Goal: Communication & Community: Answer question/provide support

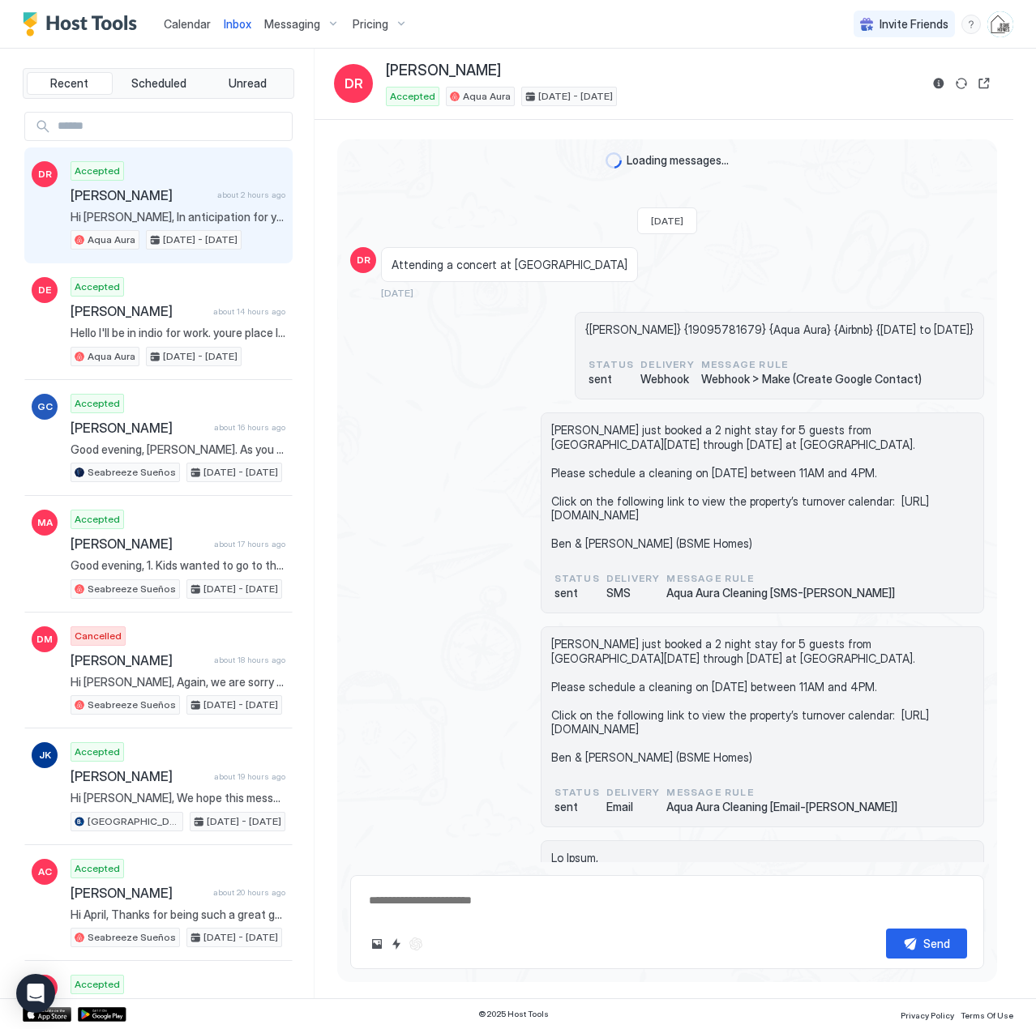
click at [184, 29] on span "Calendar" at bounding box center [187, 24] width 47 height 14
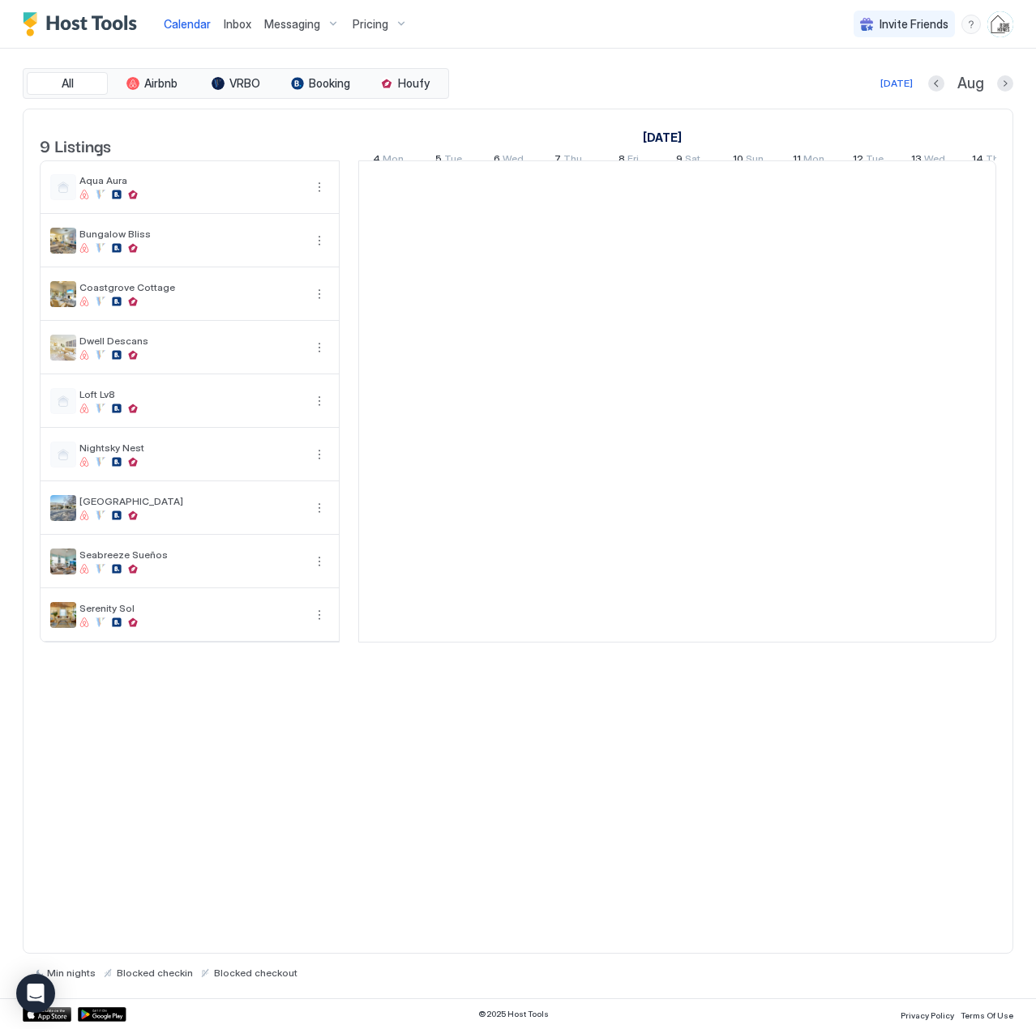
scroll to position [0, 900]
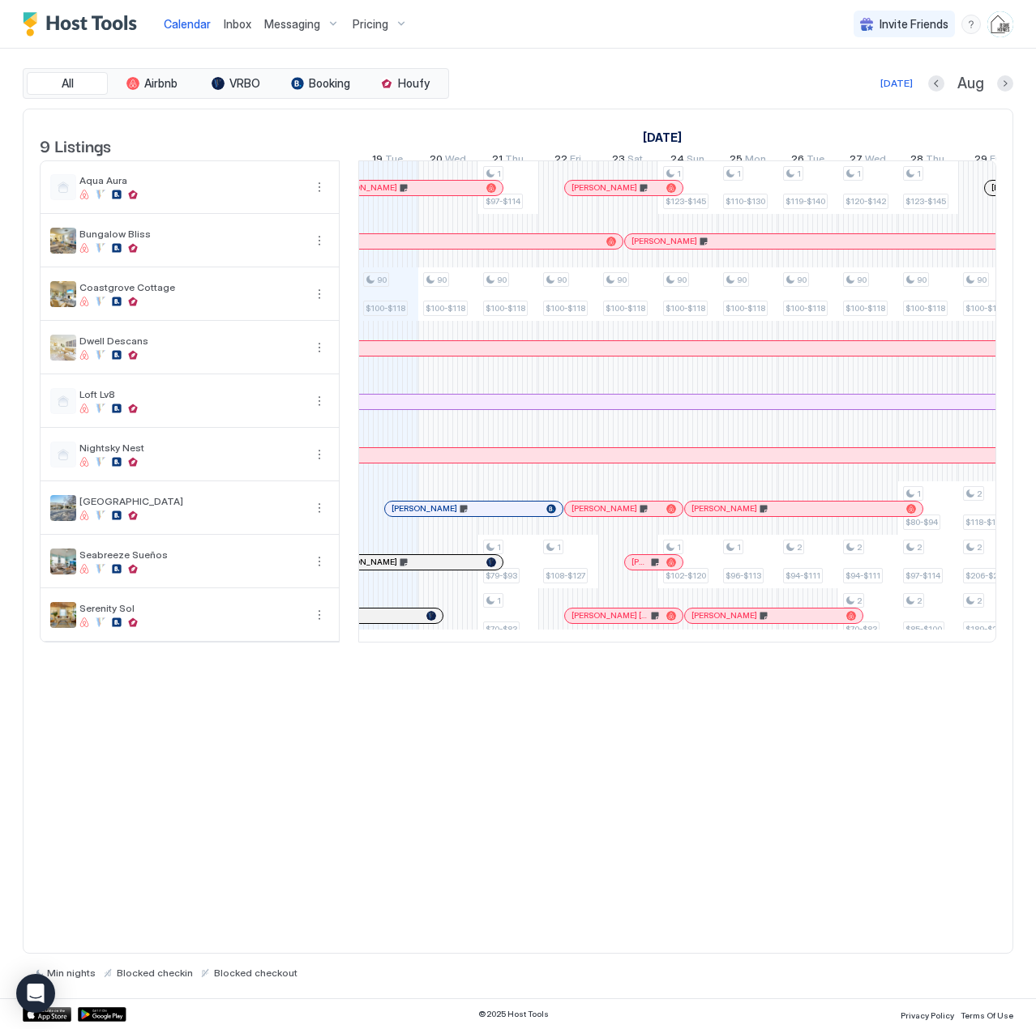
click at [233, 25] on span "Inbox" at bounding box center [238, 24] width 28 height 14
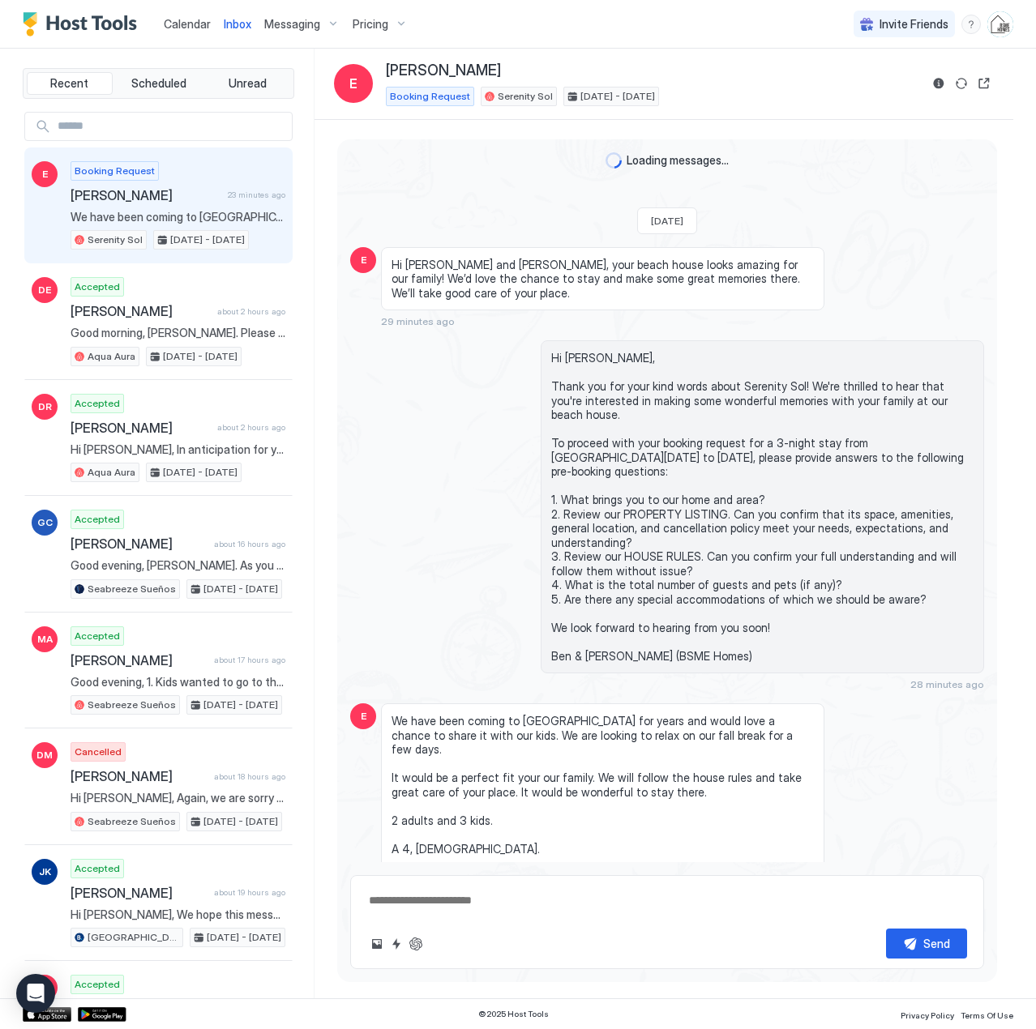
click at [135, 208] on div "Booking Request [PERSON_NAME] 23 minutes ago We have been coming to [GEOGRAPHIC…" at bounding box center [178, 205] width 215 height 89
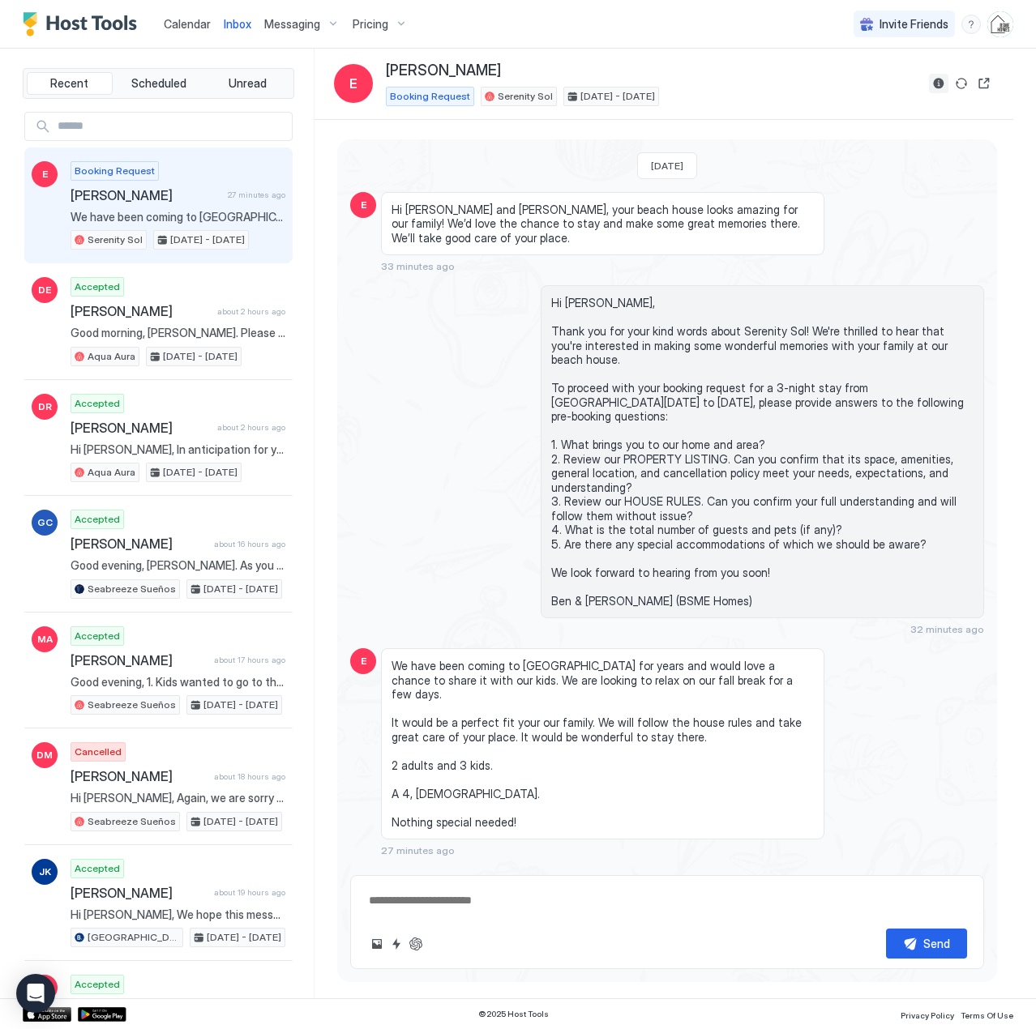
click at [938, 84] on button "Reservation information" at bounding box center [938, 83] width 19 height 19
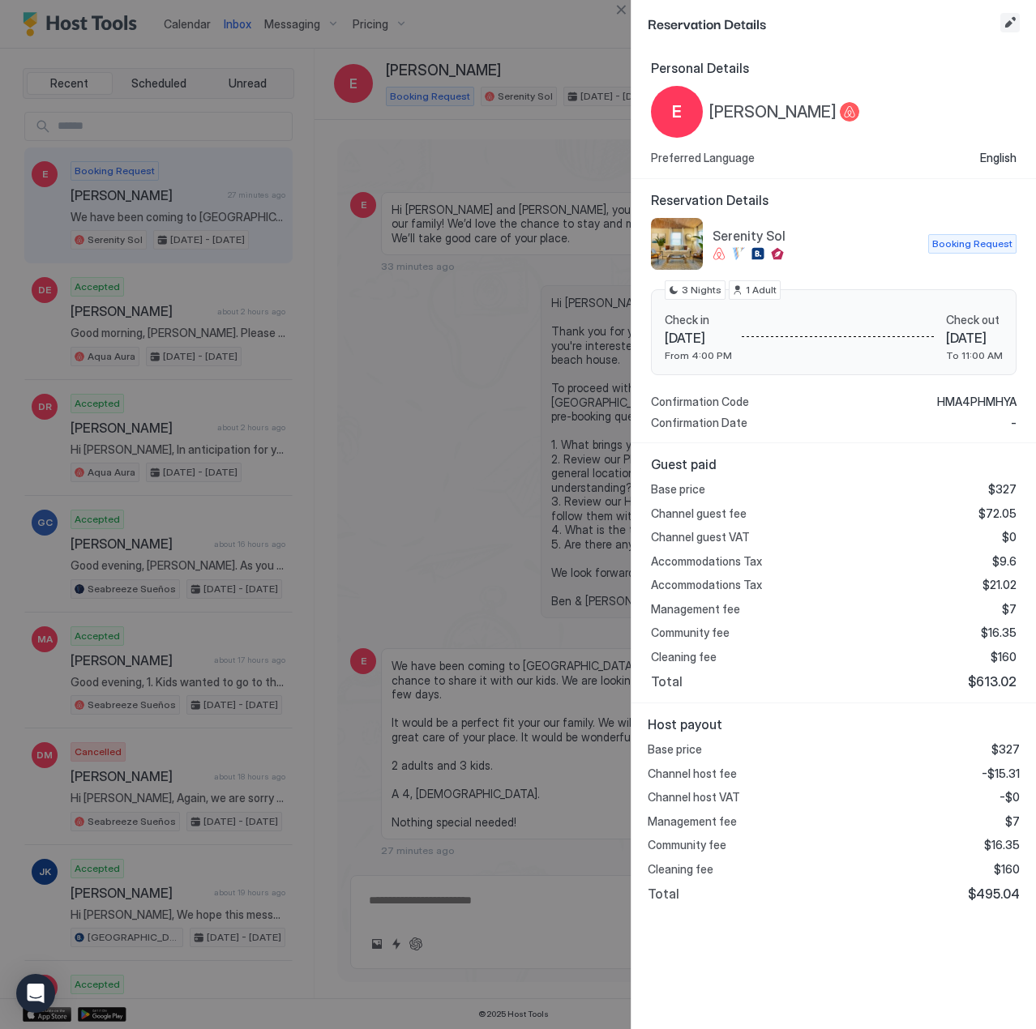
click at [1011, 24] on button "Edit reservation" at bounding box center [1009, 22] width 19 height 19
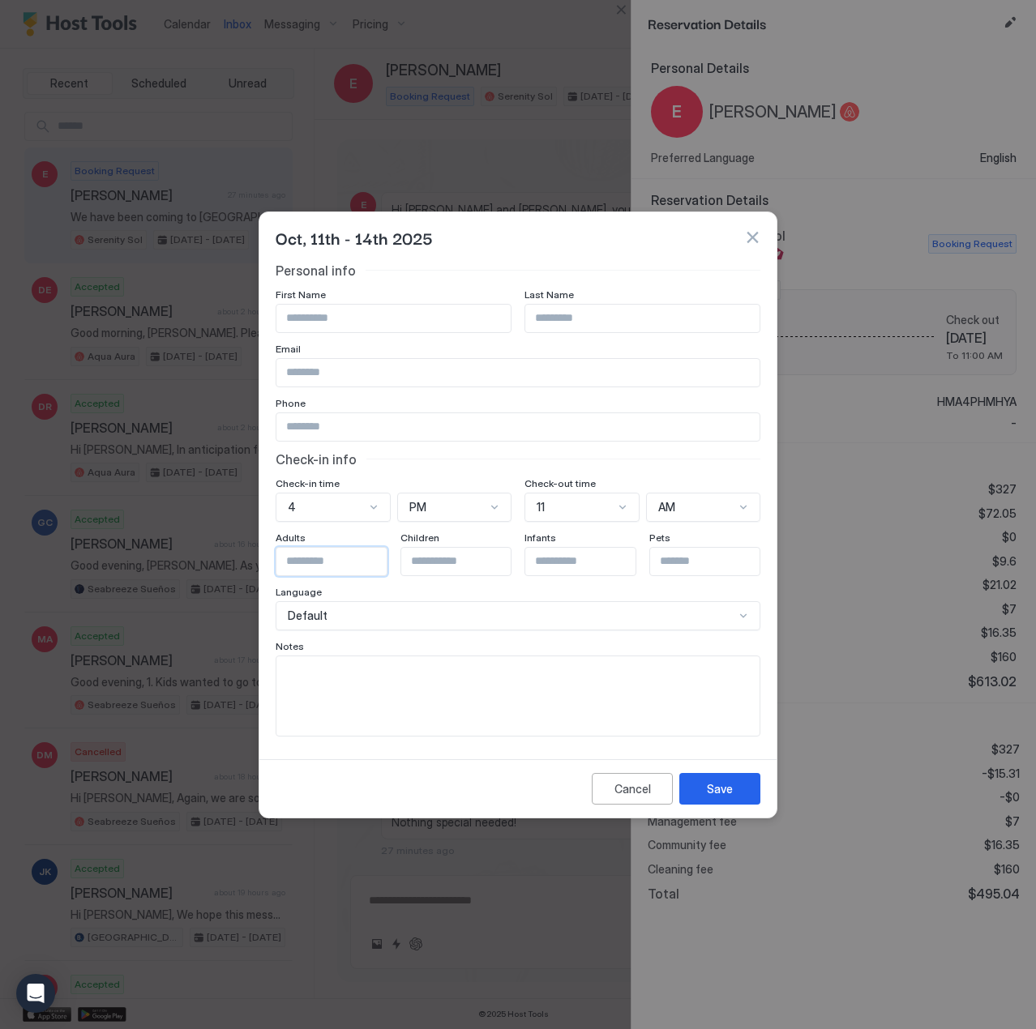
click at [310, 564] on input "Input Field" at bounding box center [342, 562] width 133 height 28
type input "*"
click at [442, 569] on input "Input Field" at bounding box center [467, 562] width 133 height 28
type input "*"
click at [713, 794] on div "Save" at bounding box center [720, 788] width 26 height 17
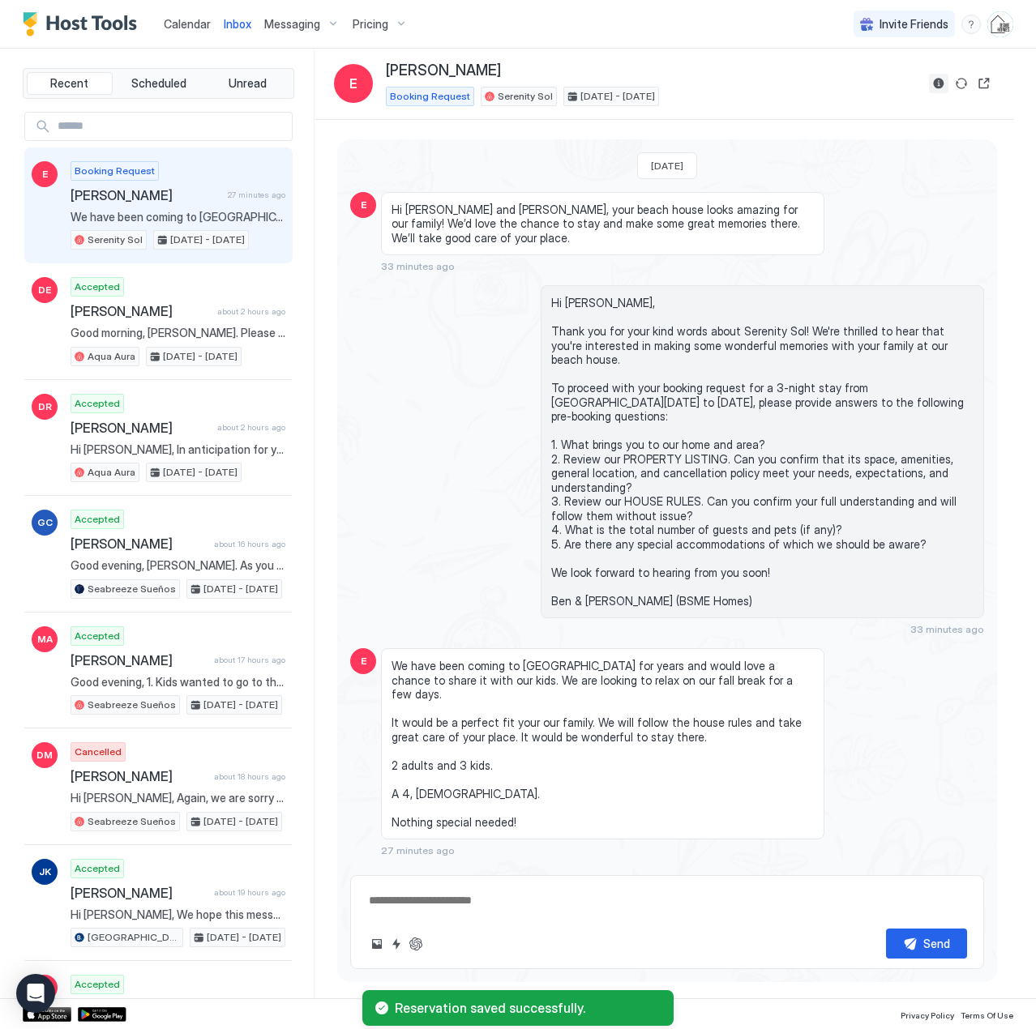
click at [934, 85] on button "Reservation information" at bounding box center [938, 83] width 19 height 19
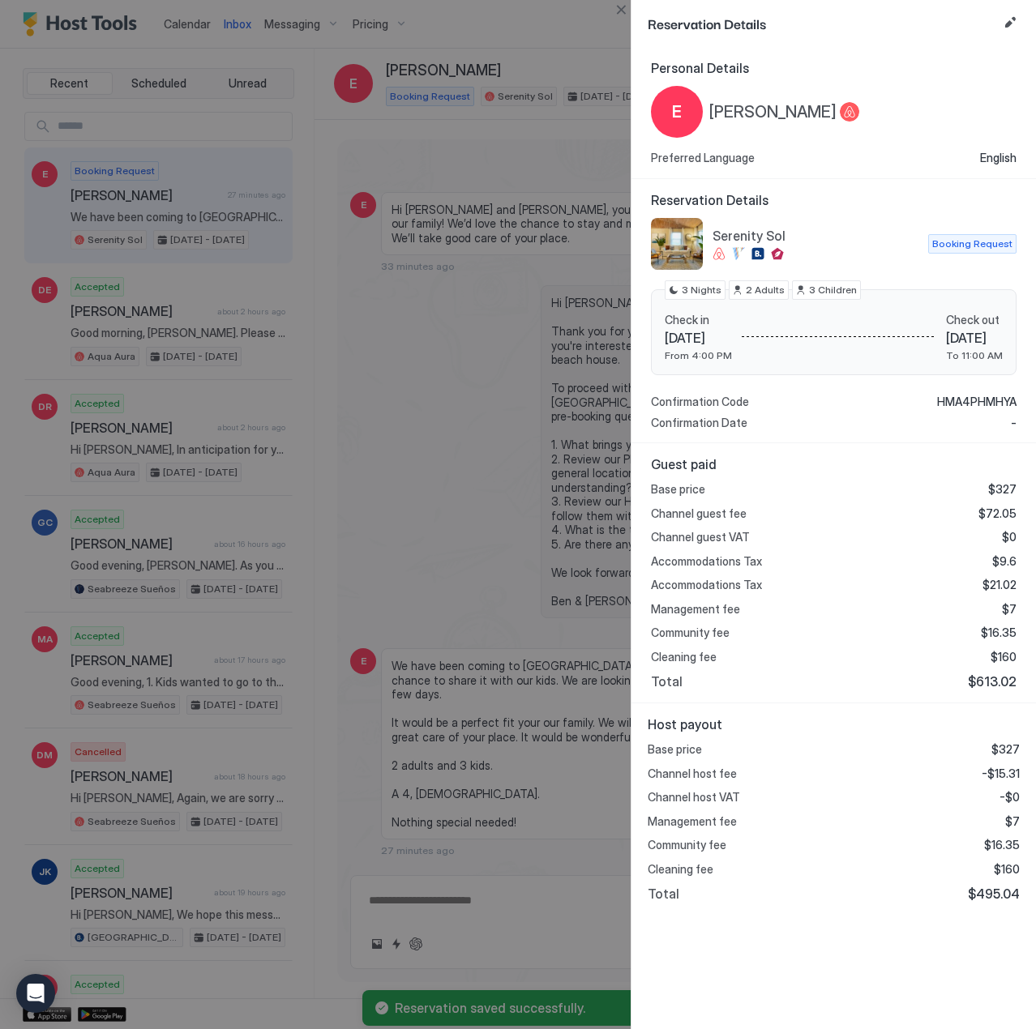
click at [447, 443] on div at bounding box center [518, 514] width 1036 height 1029
click at [617, 15] on button "Close" at bounding box center [620, 9] width 19 height 19
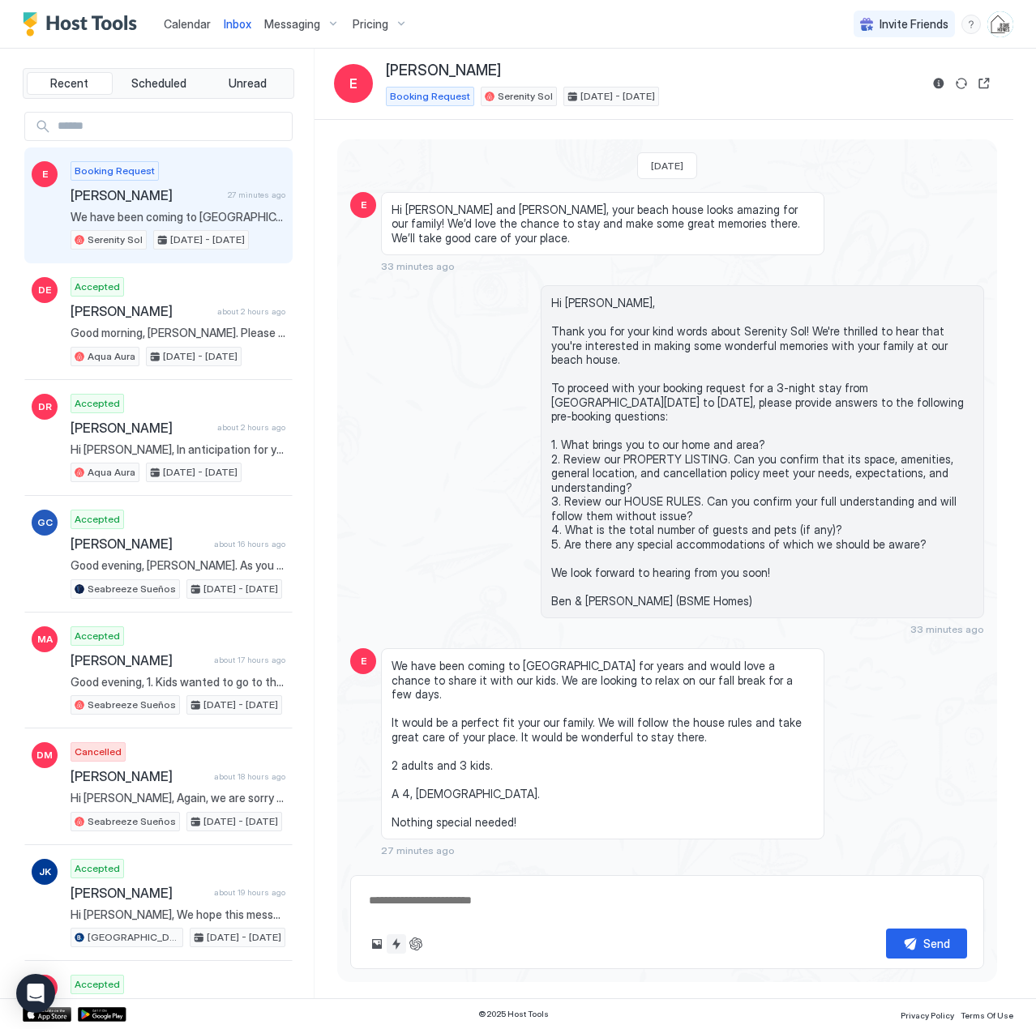
click at [396, 949] on button "Quick reply" at bounding box center [396, 943] width 19 height 19
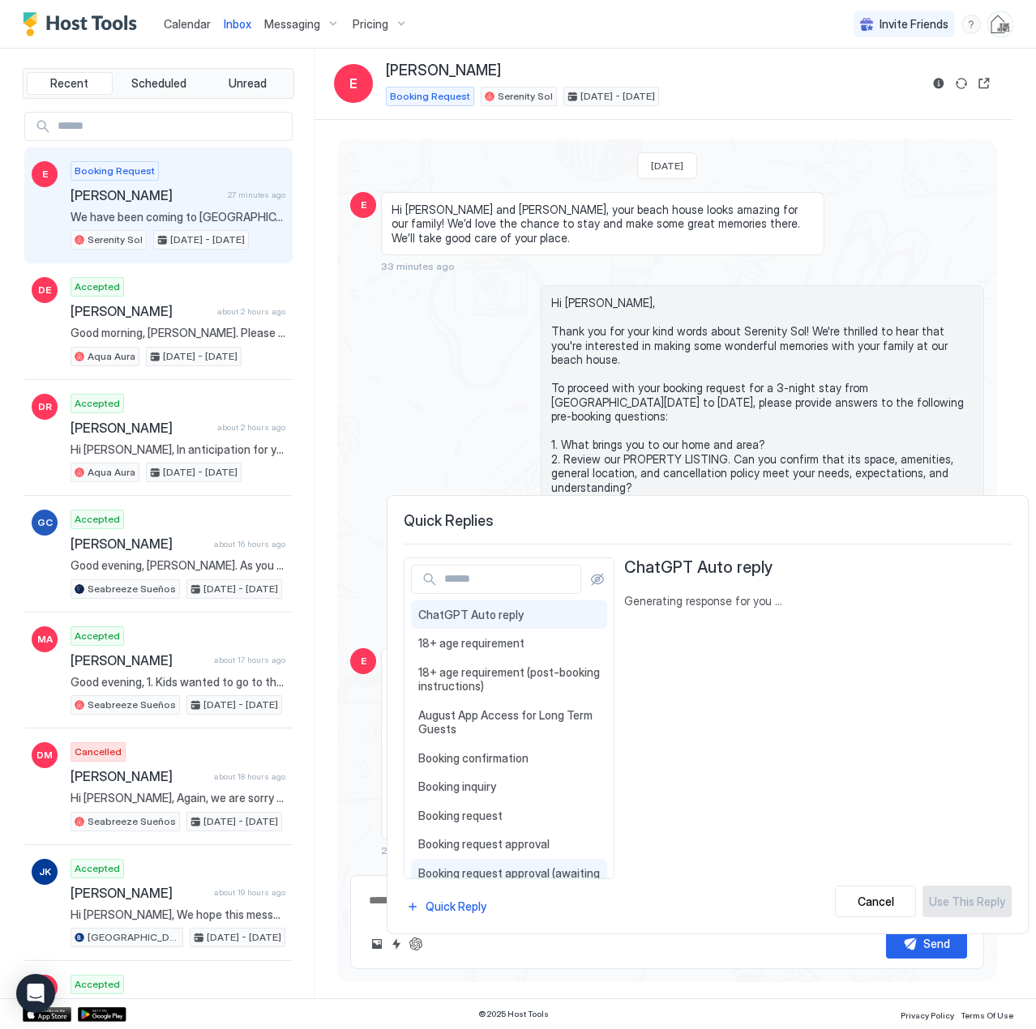
scroll to position [243, 0]
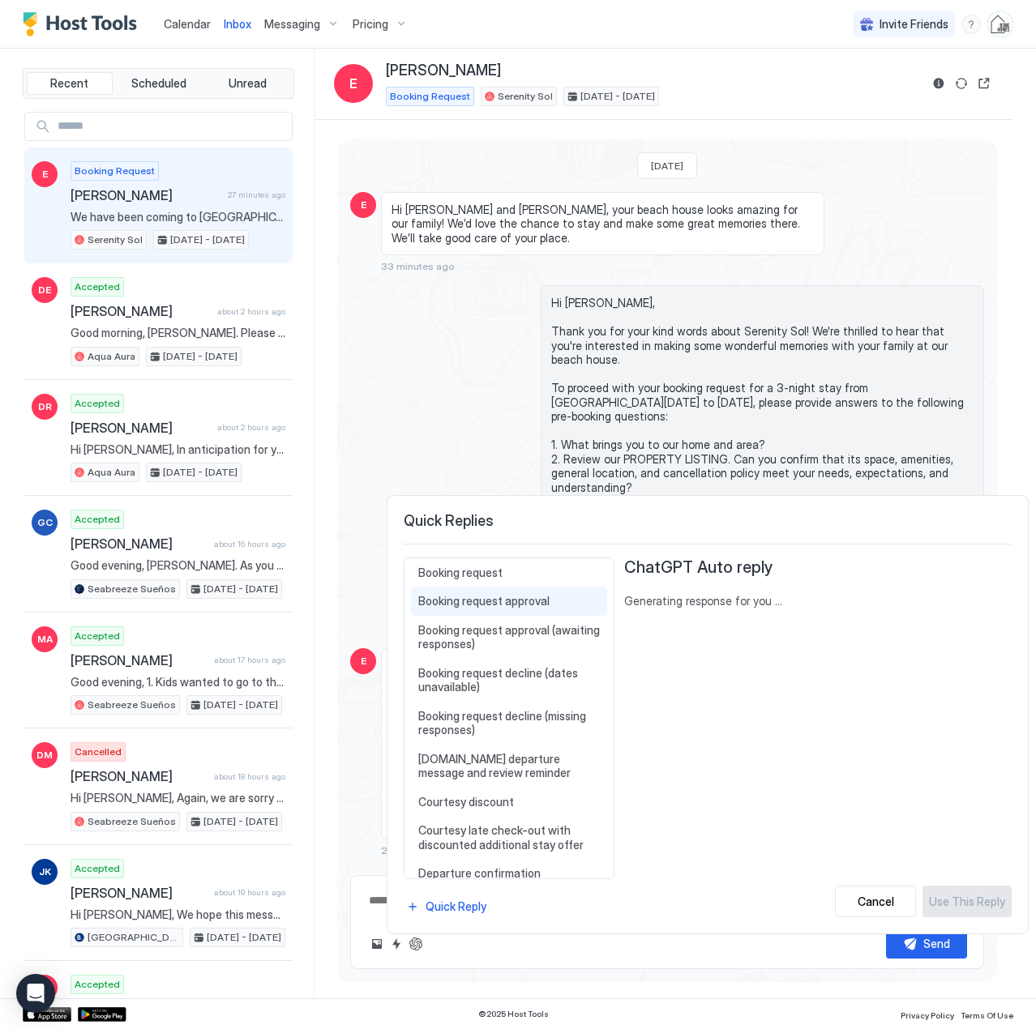
click at [454, 613] on div "Booking request approval Hi {{Guest First Name}}, Thanks for your responses and…" at bounding box center [509, 601] width 196 height 29
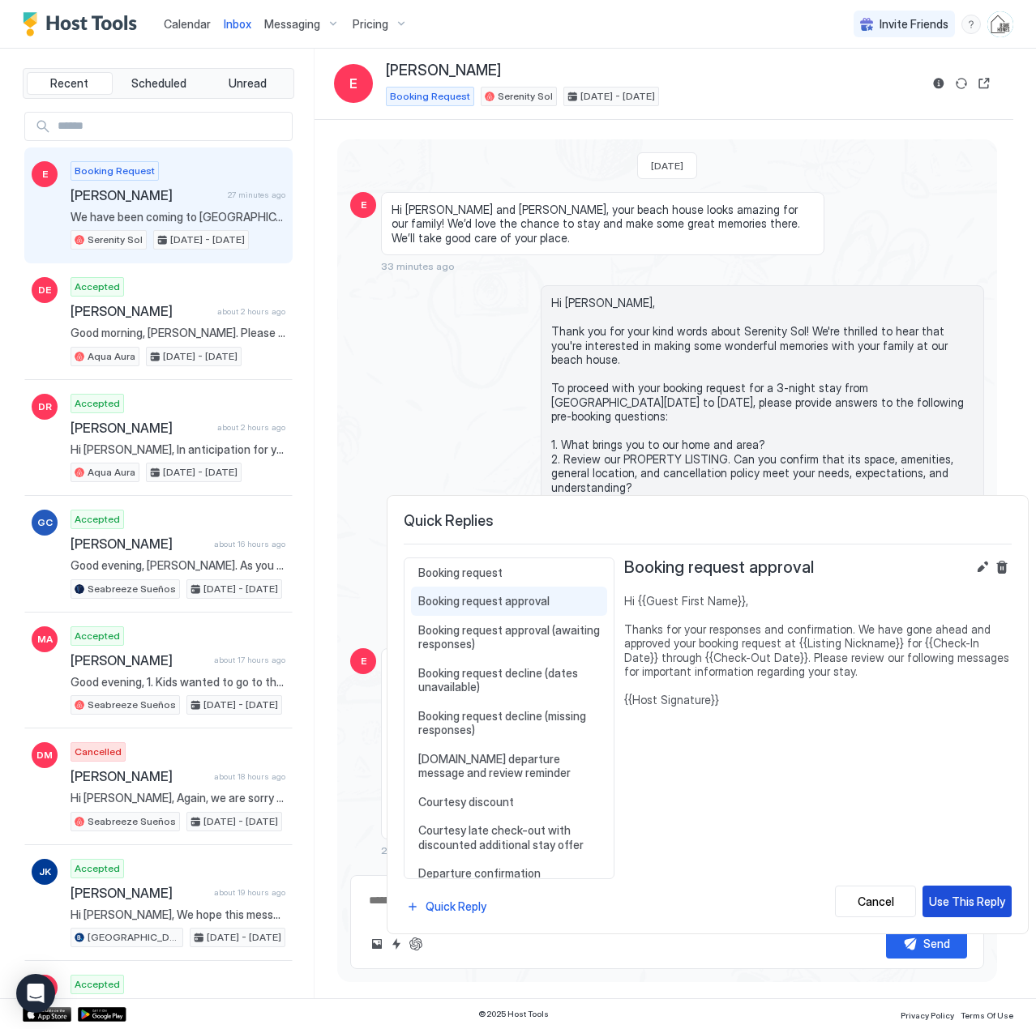
click at [979, 901] on div "Use This Reply" at bounding box center [967, 901] width 76 height 17
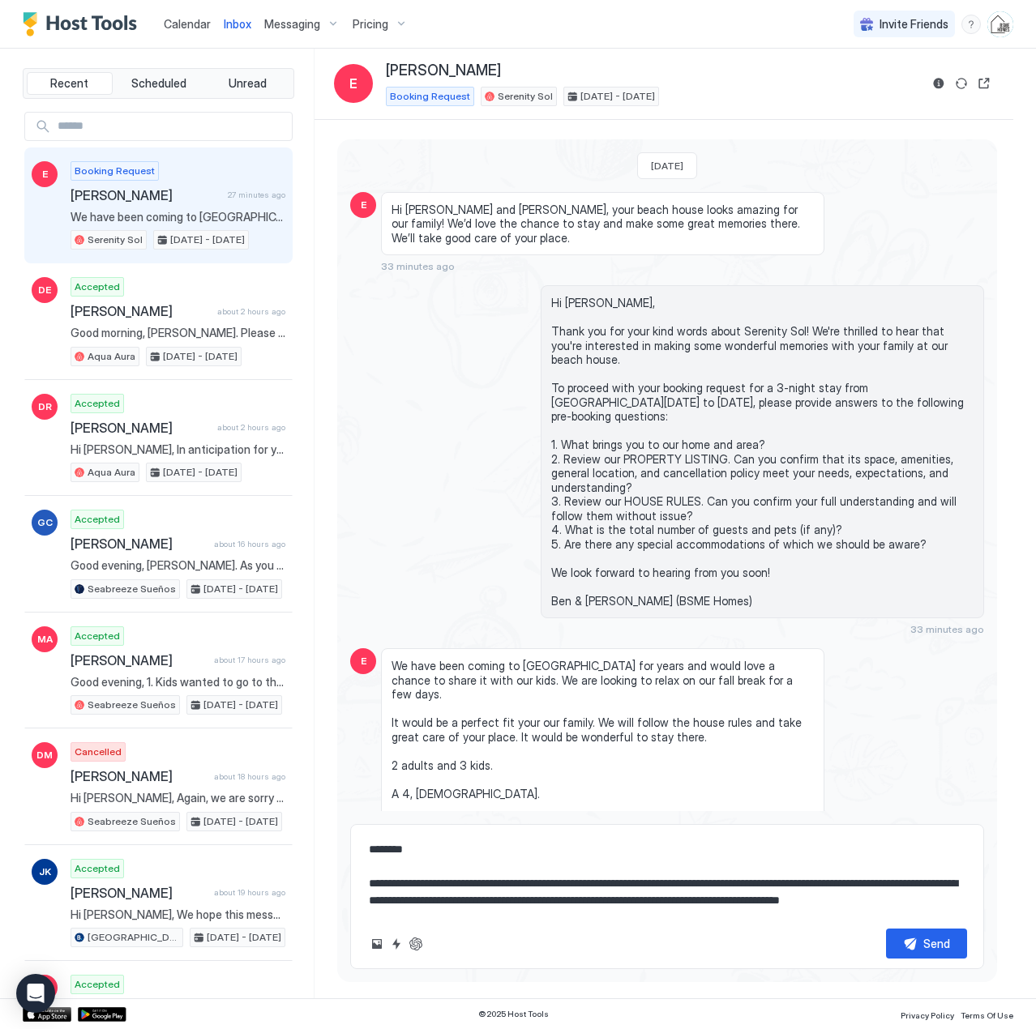
click at [497, 886] on textarea "**********" at bounding box center [667, 875] width 600 height 81
drag, startPoint x: 595, startPoint y: 882, endPoint x: 653, endPoint y: 917, distance: 68.4
click at [595, 881] on textarea "**********" at bounding box center [667, 875] width 600 height 81
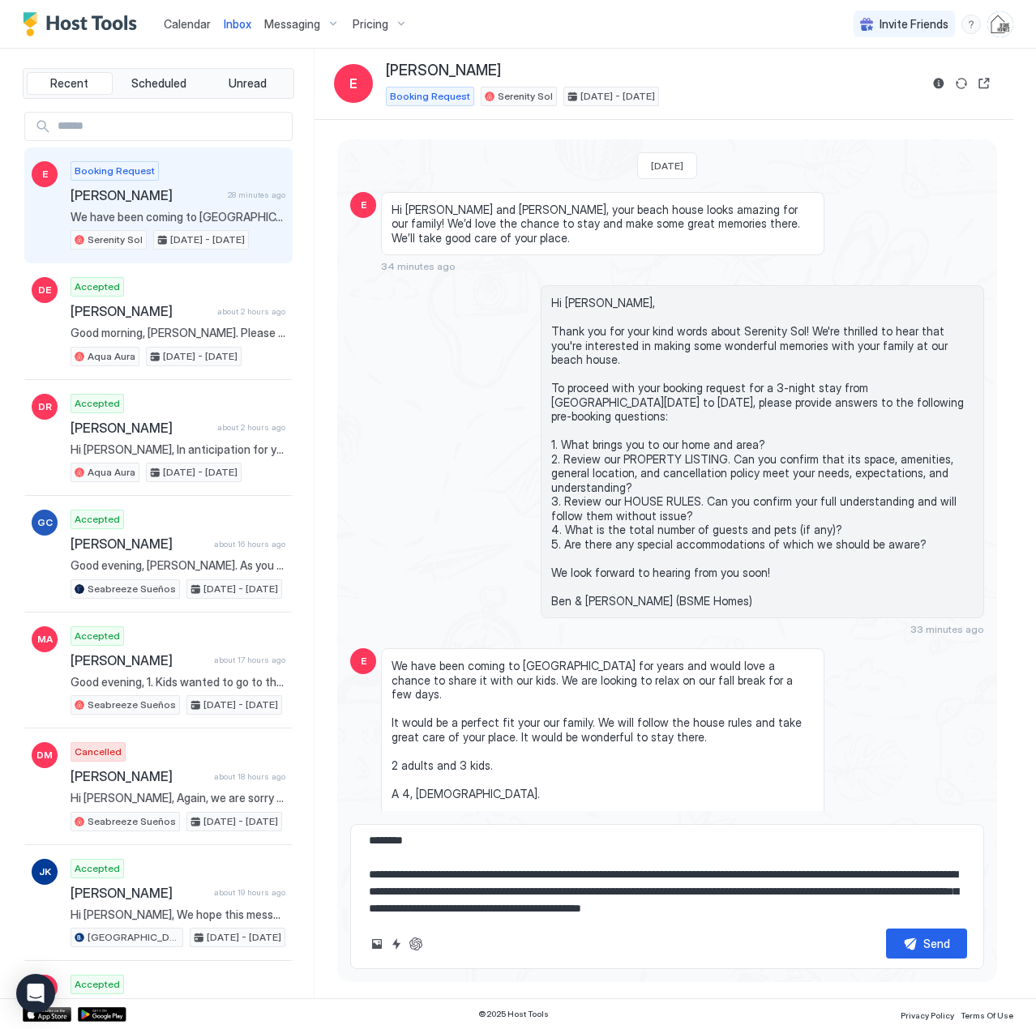
click at [624, 904] on textarea "**********" at bounding box center [667, 875] width 600 height 81
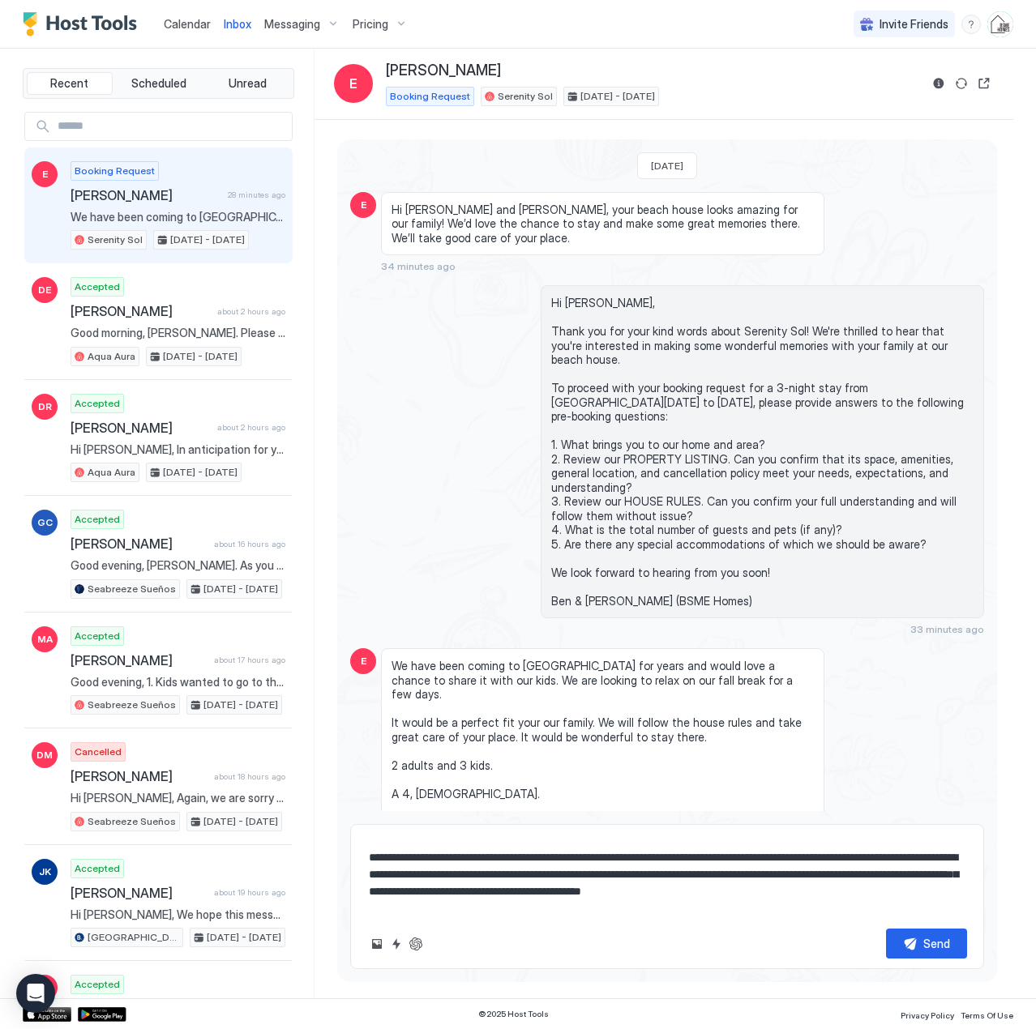
scroll to position [43, 0]
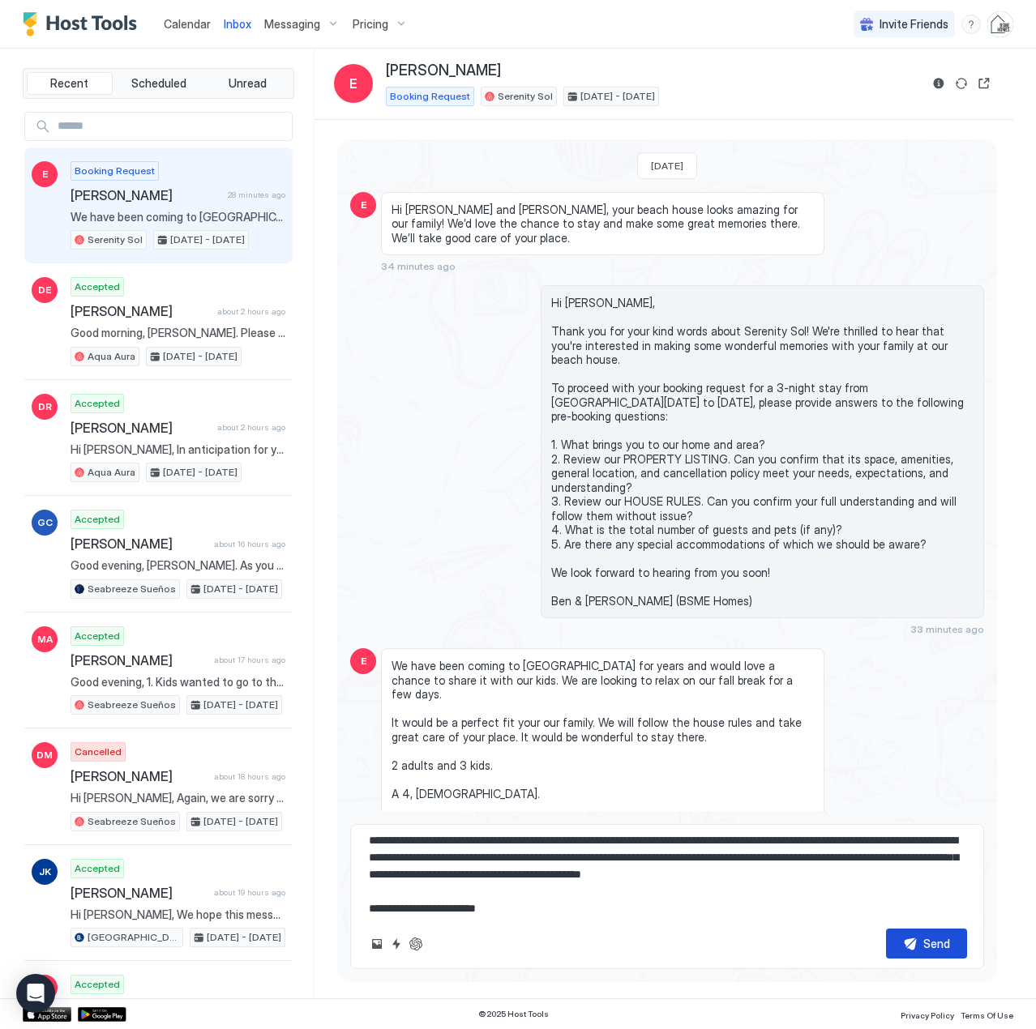
type textarea "**********"
drag, startPoint x: 922, startPoint y: 948, endPoint x: 922, endPoint y: 930, distance: 17.8
click at [923, 947] on div "Send" at bounding box center [936, 943] width 27 height 17
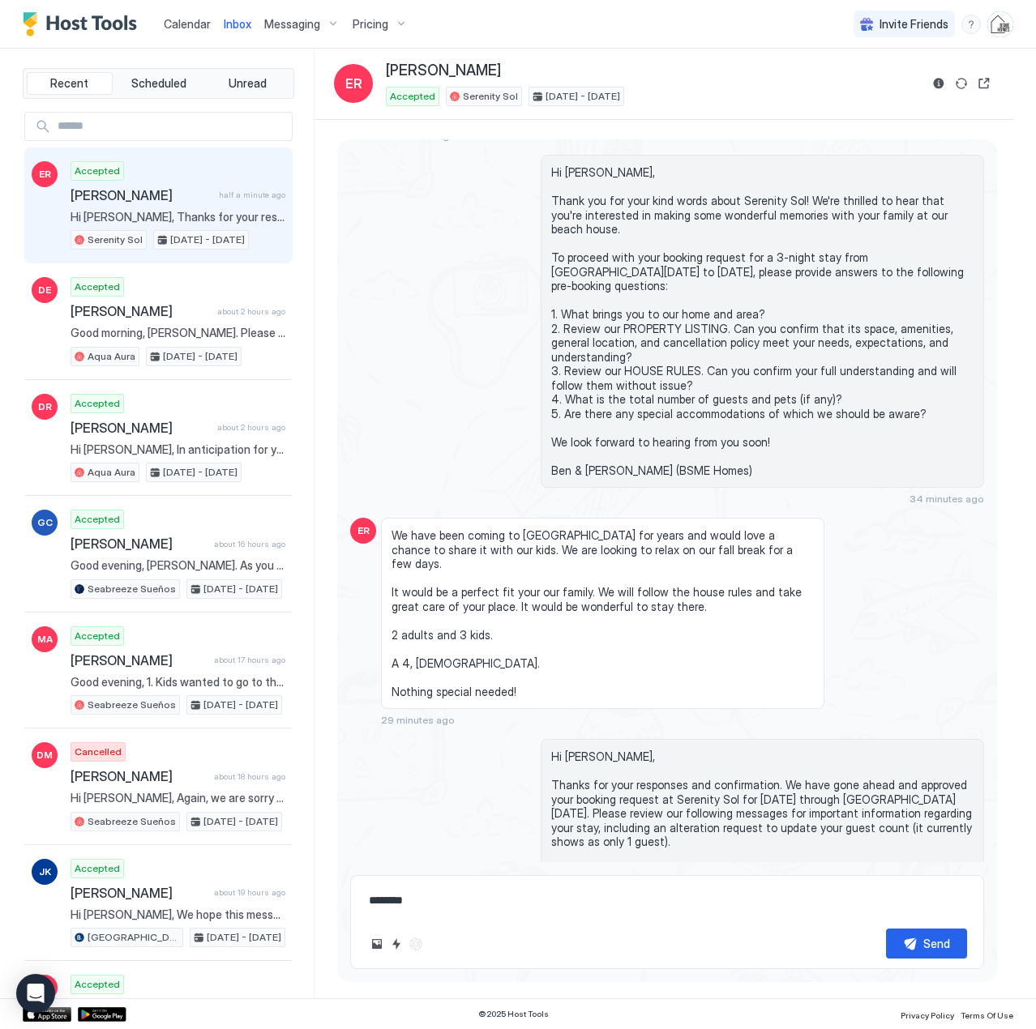
scroll to position [165, 0]
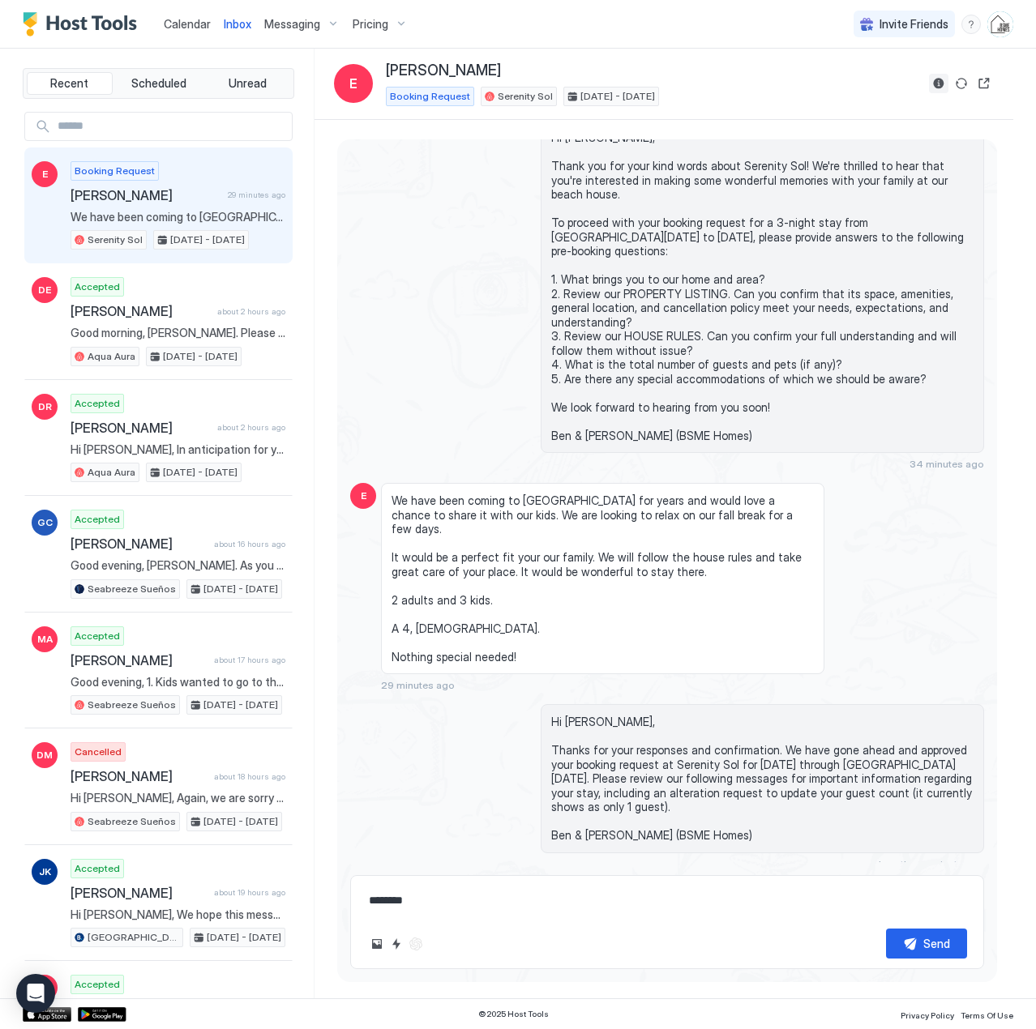
click at [938, 85] on button "Reservation information" at bounding box center [938, 83] width 19 height 19
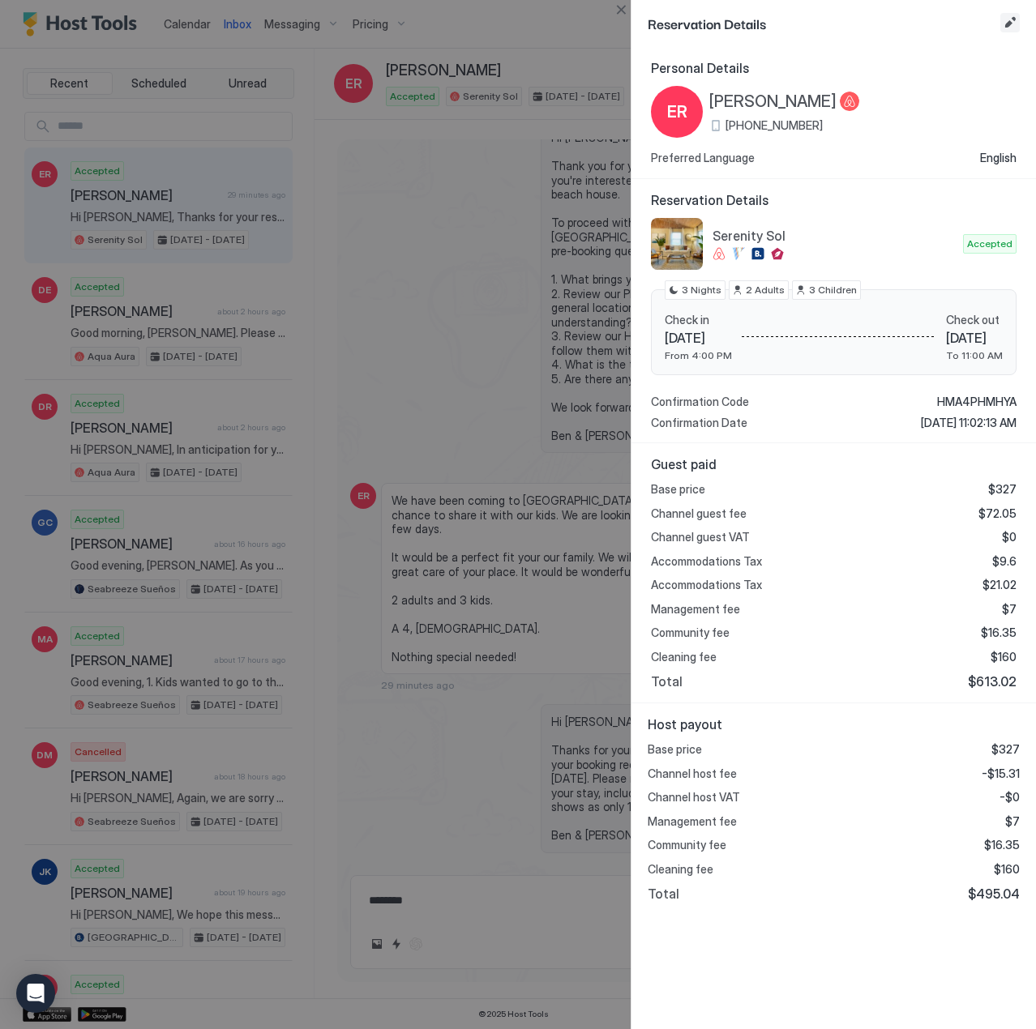
click at [1008, 24] on button "Edit reservation" at bounding box center [1009, 22] width 19 height 19
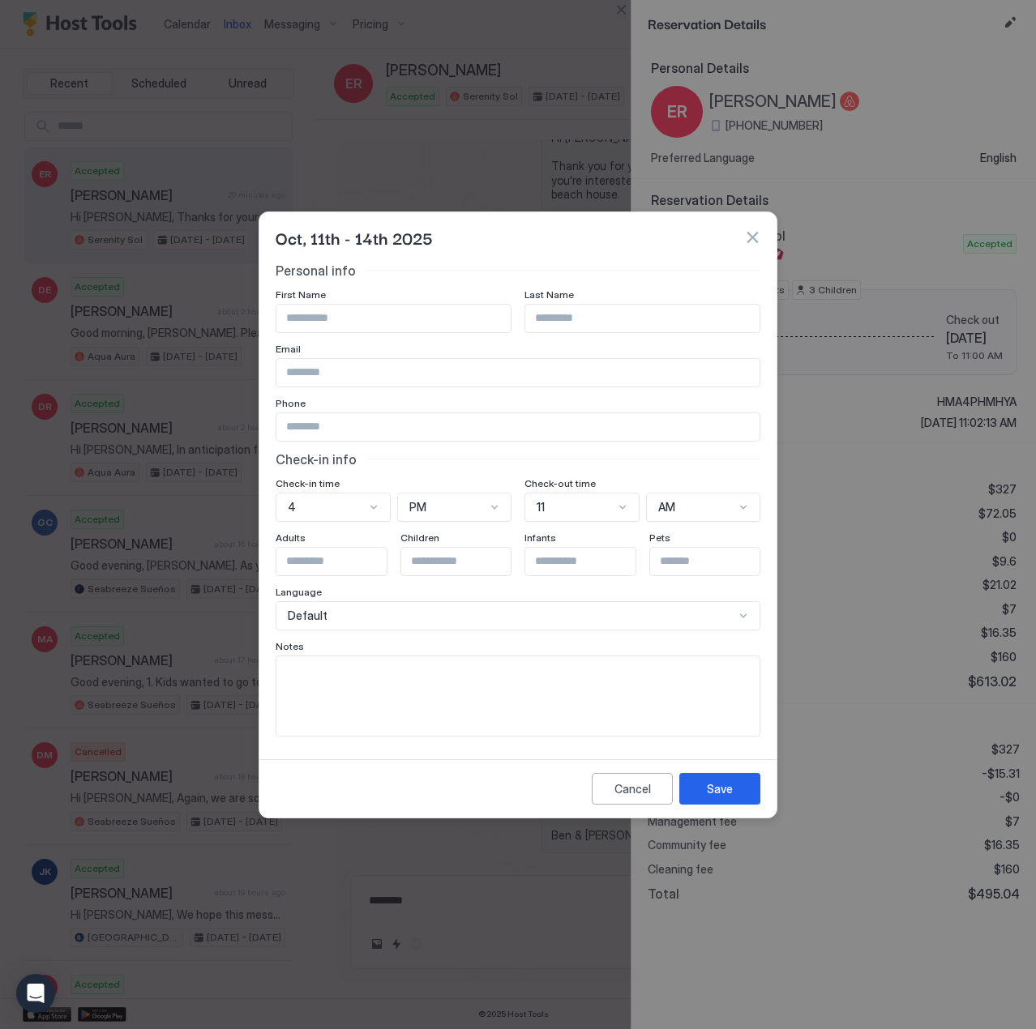
click at [194, 554] on div "Oct, 11th - 14th 2025 Personal info First Name Last Name Email Phone Check-in i…" at bounding box center [518, 514] width 1036 height 1029
type input "*"
click at [721, 801] on button "Save" at bounding box center [719, 789] width 81 height 32
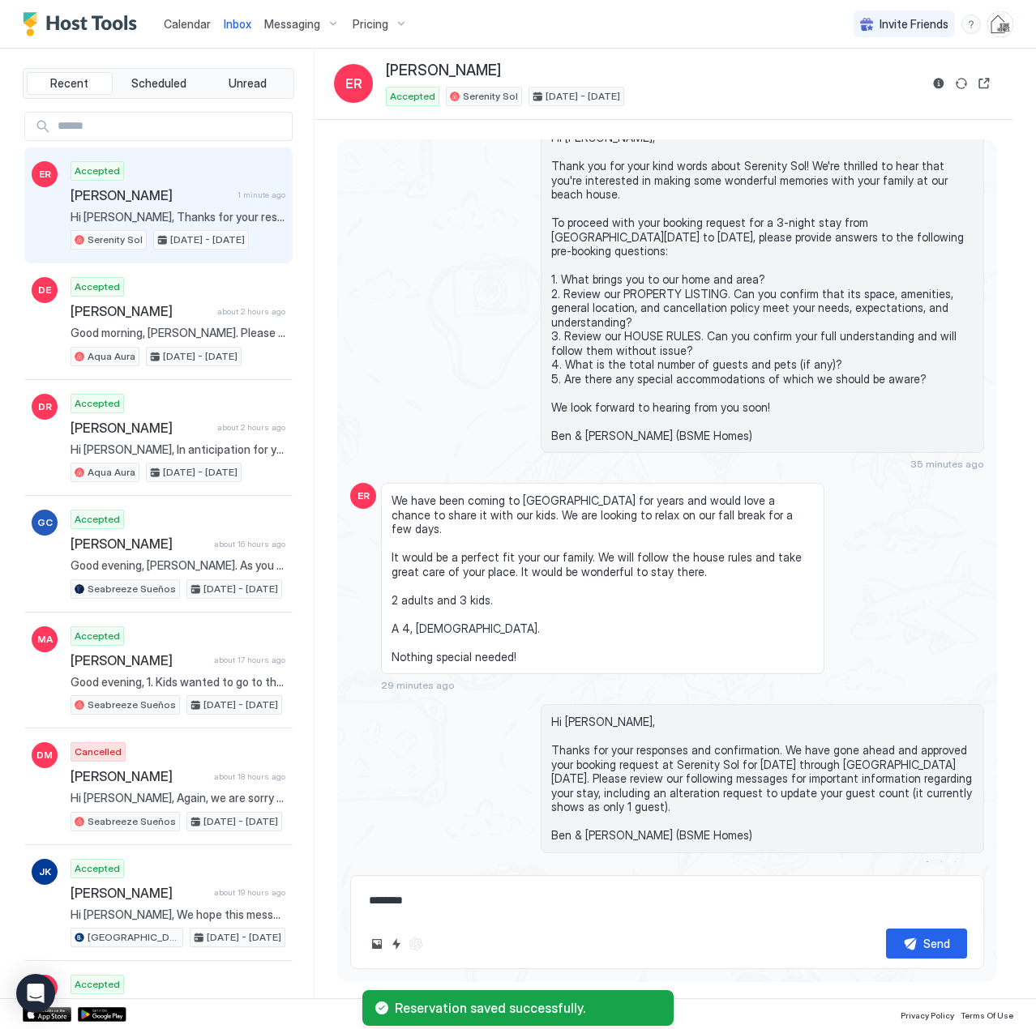
click at [196, 21] on span "Calendar" at bounding box center [187, 24] width 47 height 14
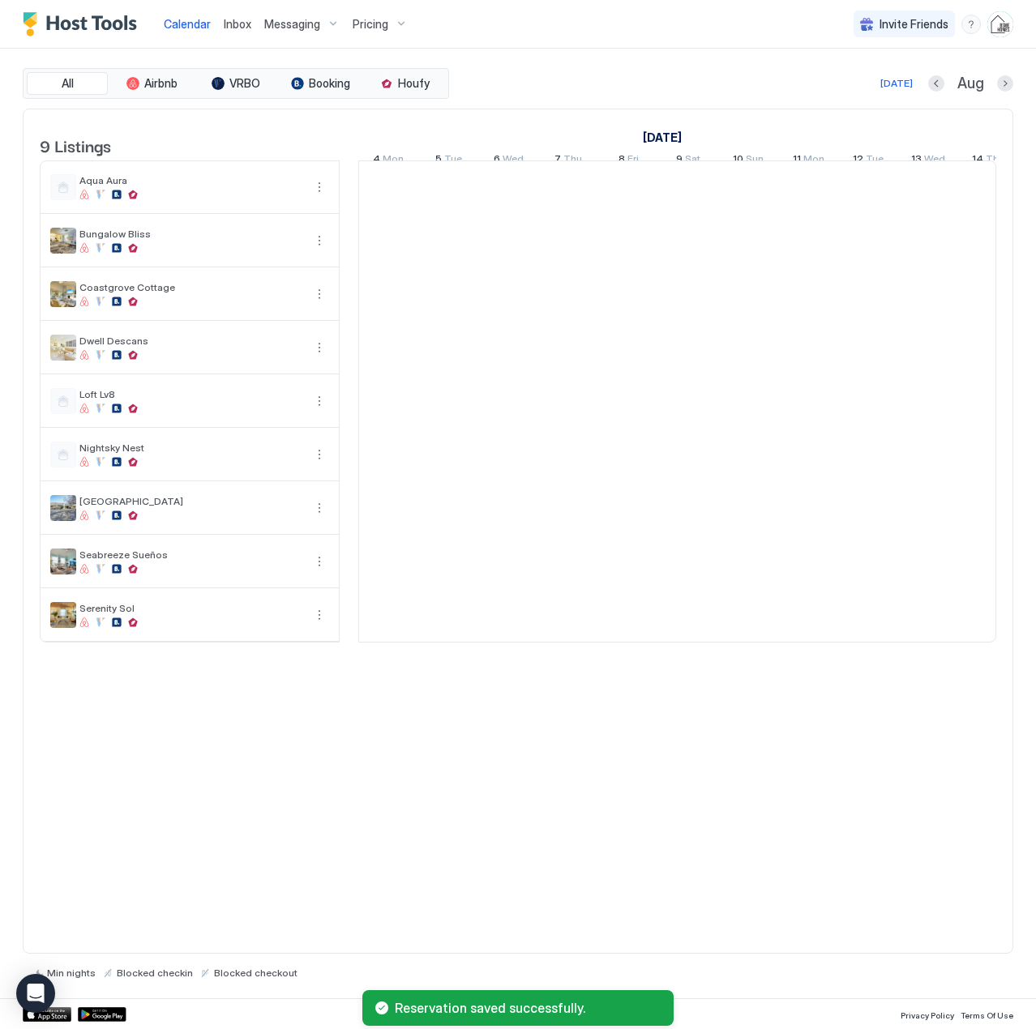
scroll to position [0, 900]
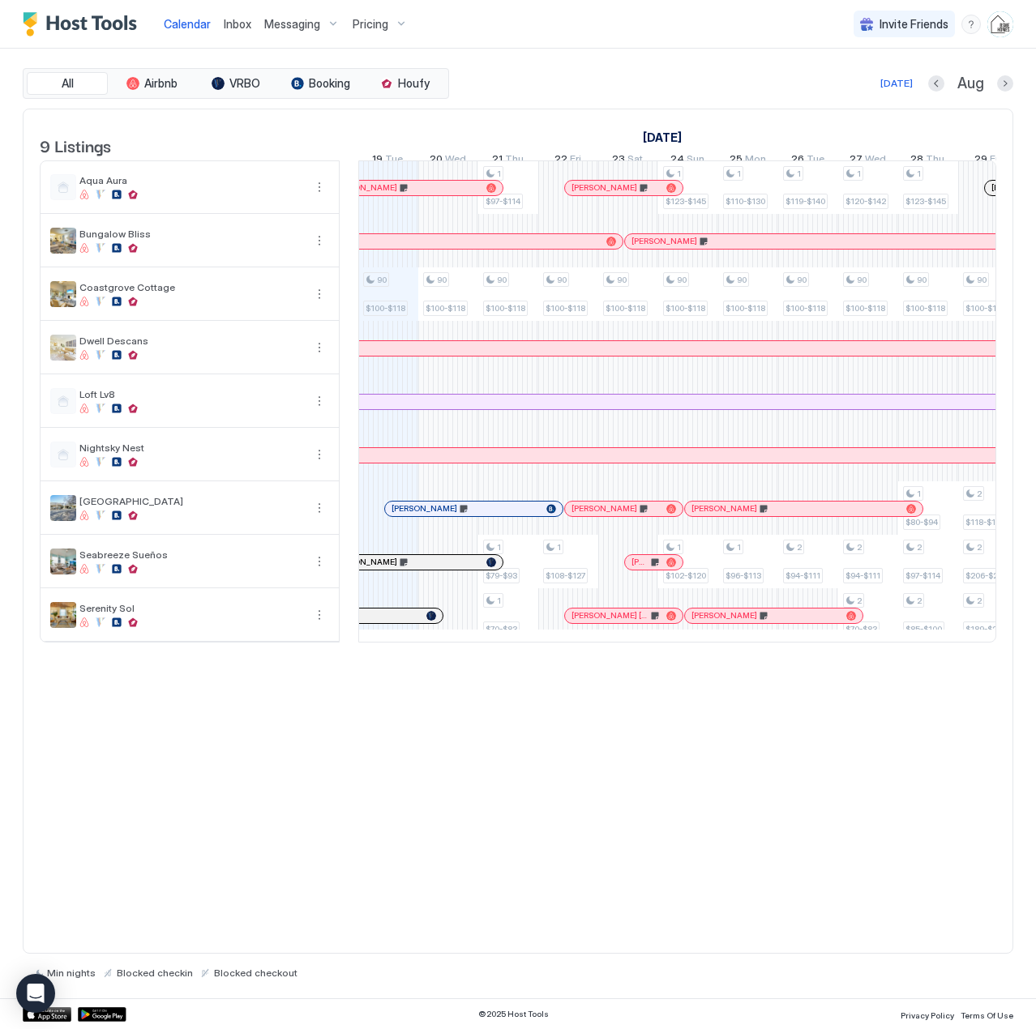
click at [245, 17] on span "Inbox" at bounding box center [238, 24] width 28 height 14
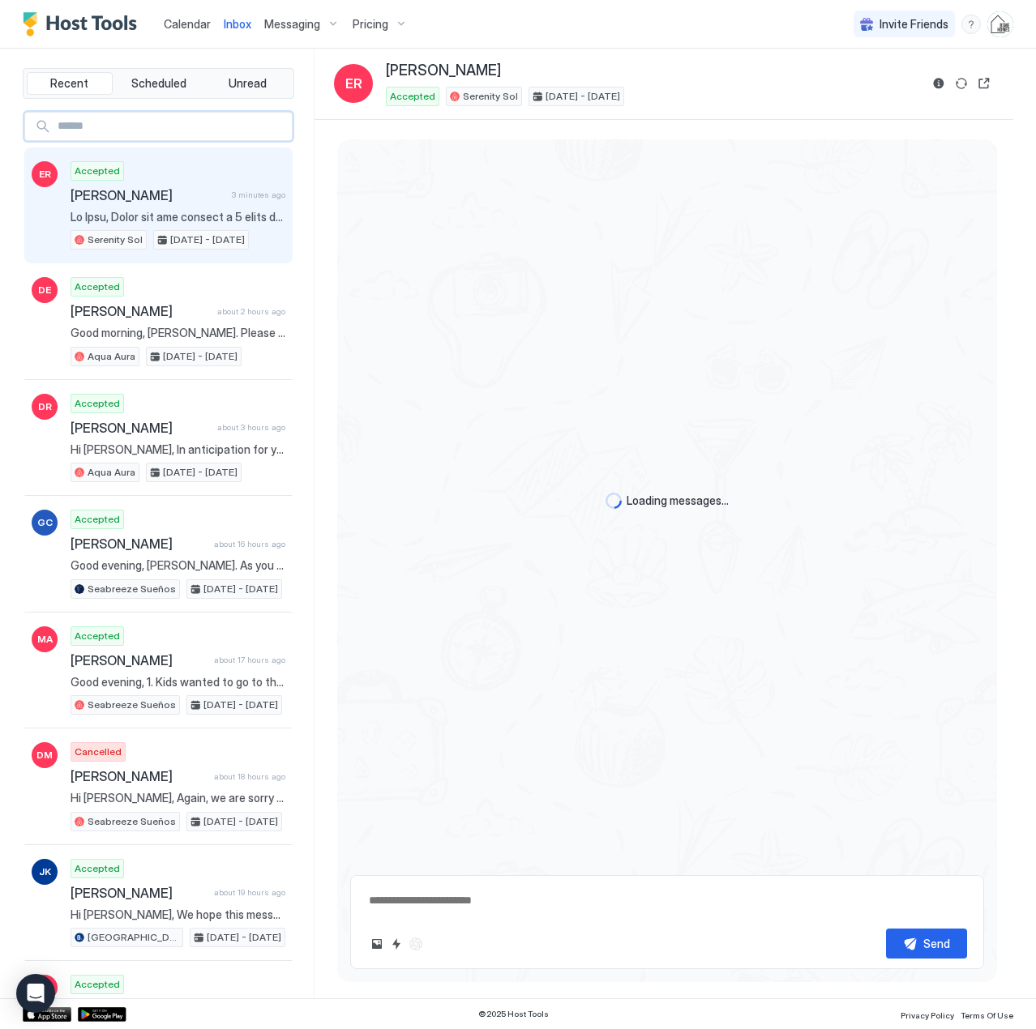
click at [178, 124] on input "Input Field" at bounding box center [171, 127] width 241 height 28
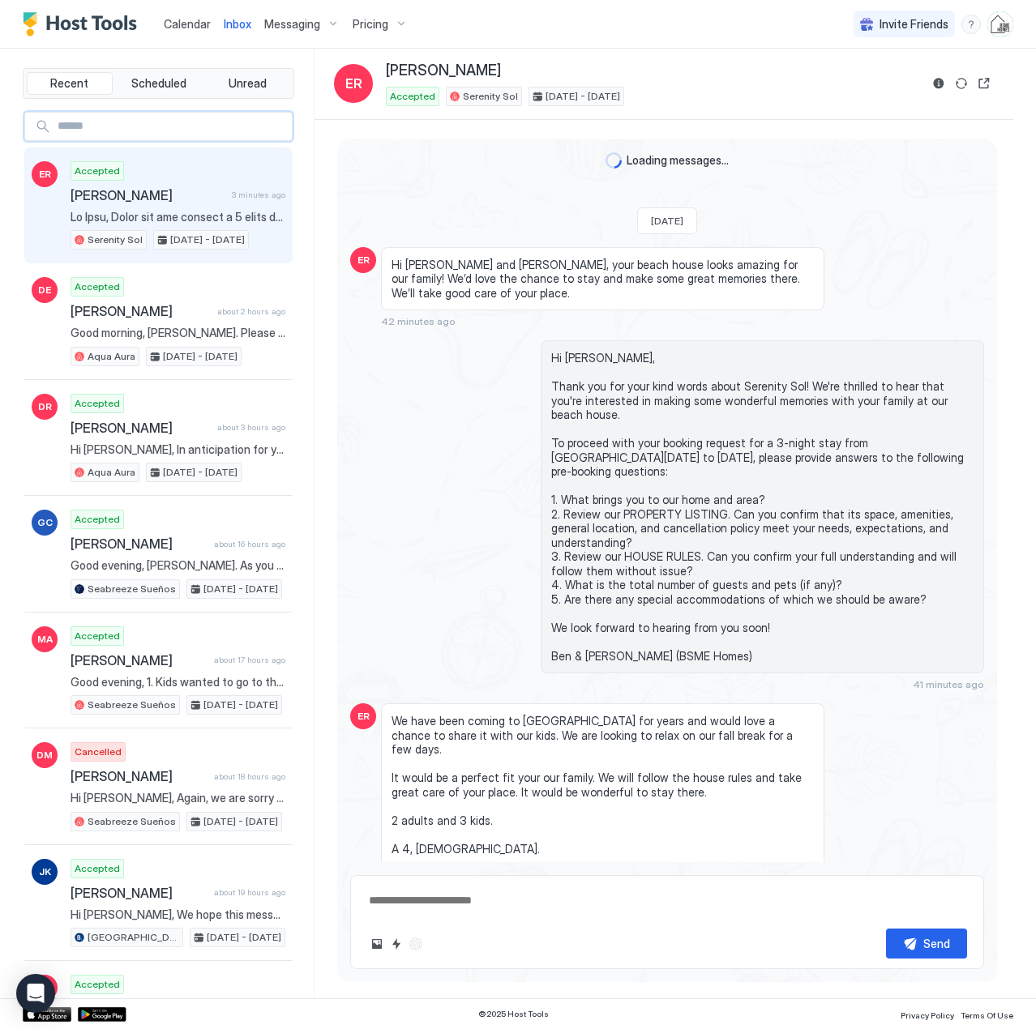
scroll to position [1293, 0]
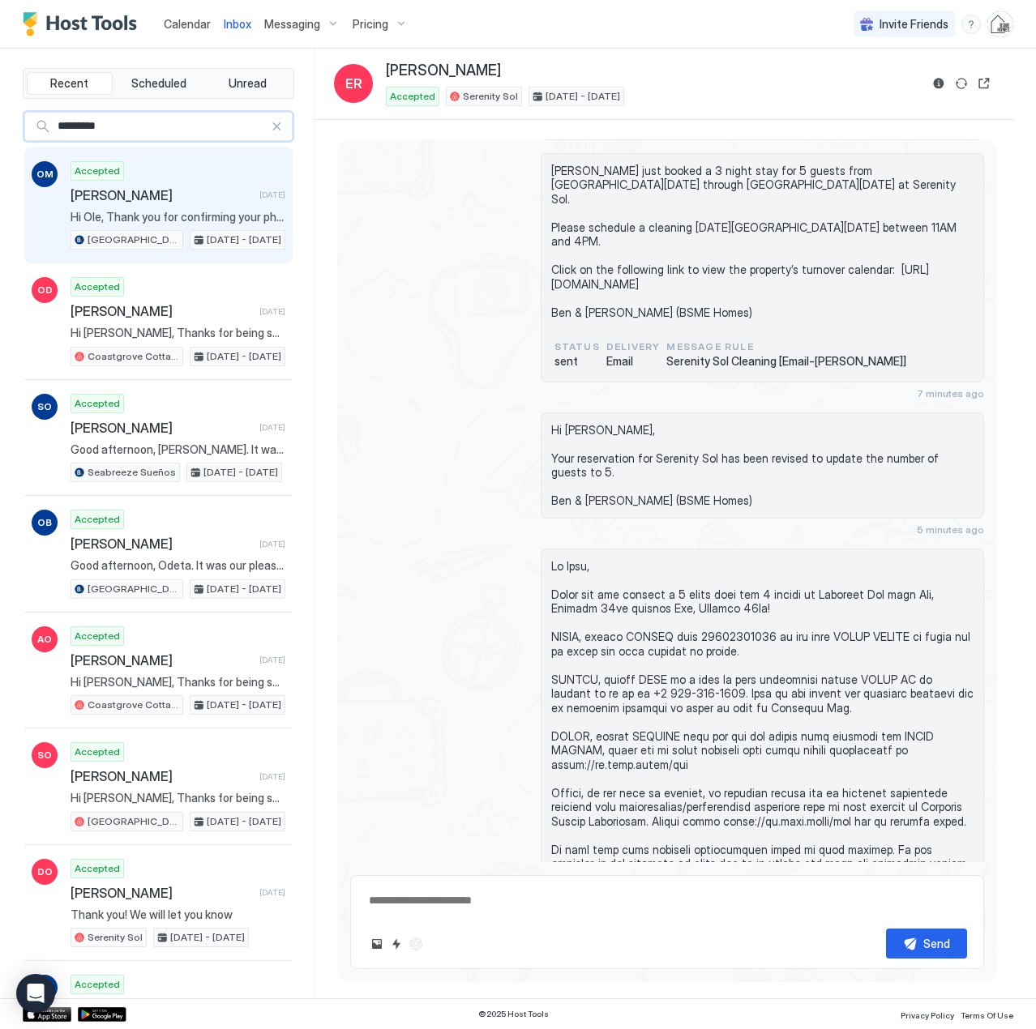
type input "*********"
click at [176, 201] on span "[PERSON_NAME]" at bounding box center [162, 195] width 182 height 16
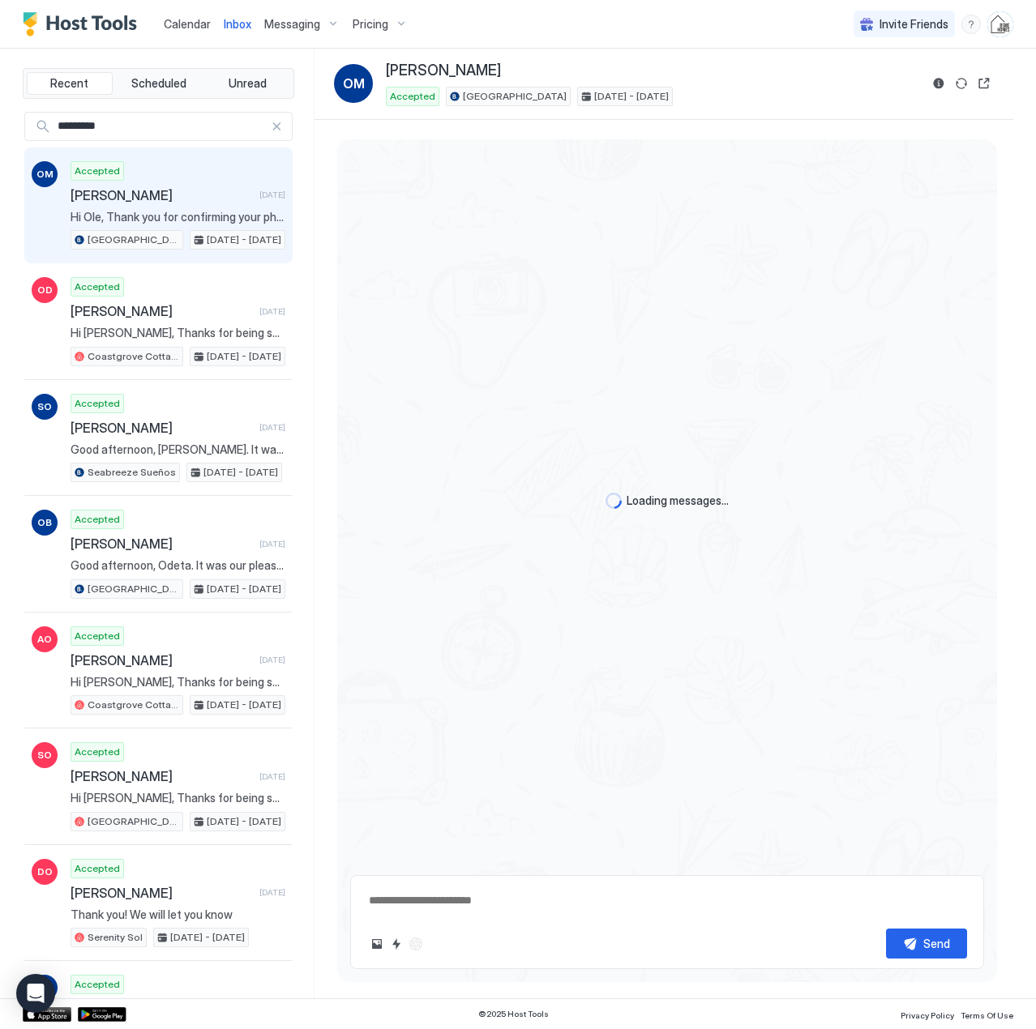
scroll to position [226, 0]
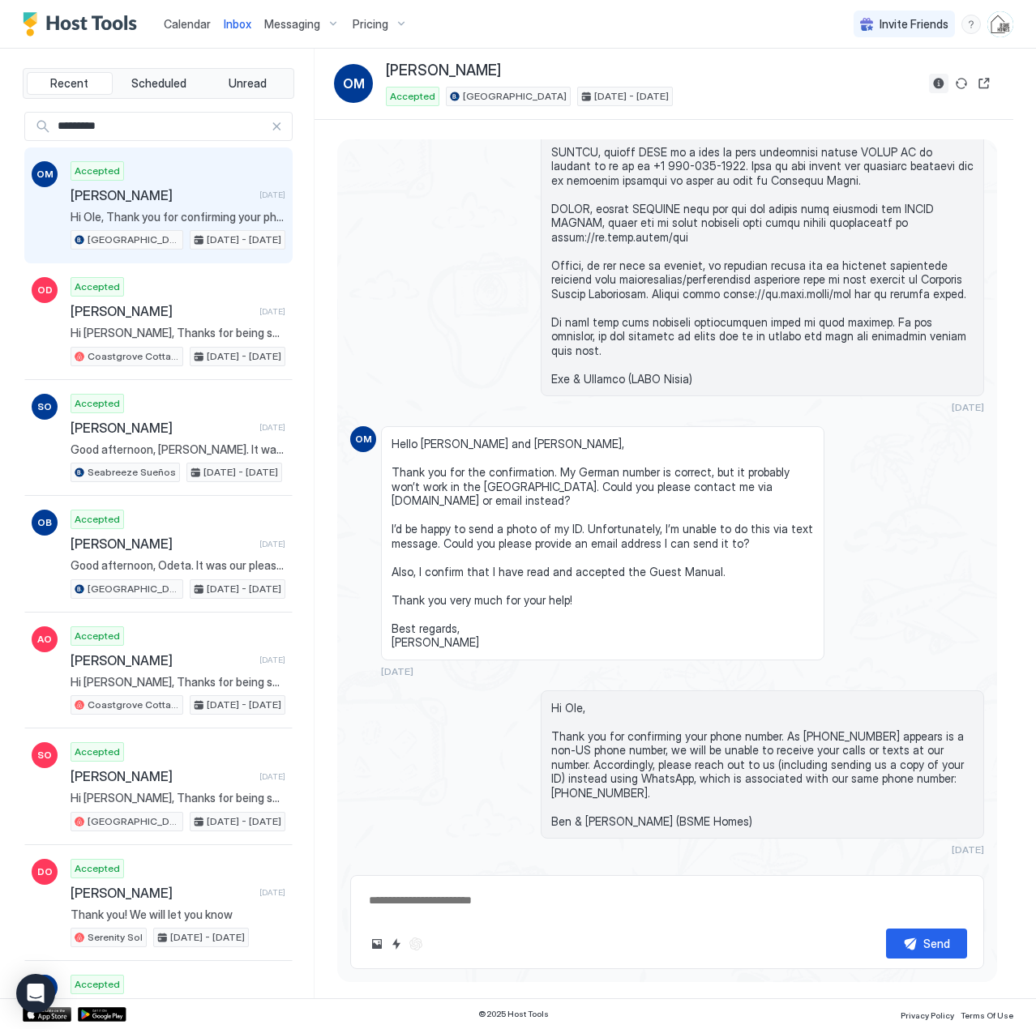
click at [942, 77] on button "Reservation information" at bounding box center [938, 83] width 19 height 19
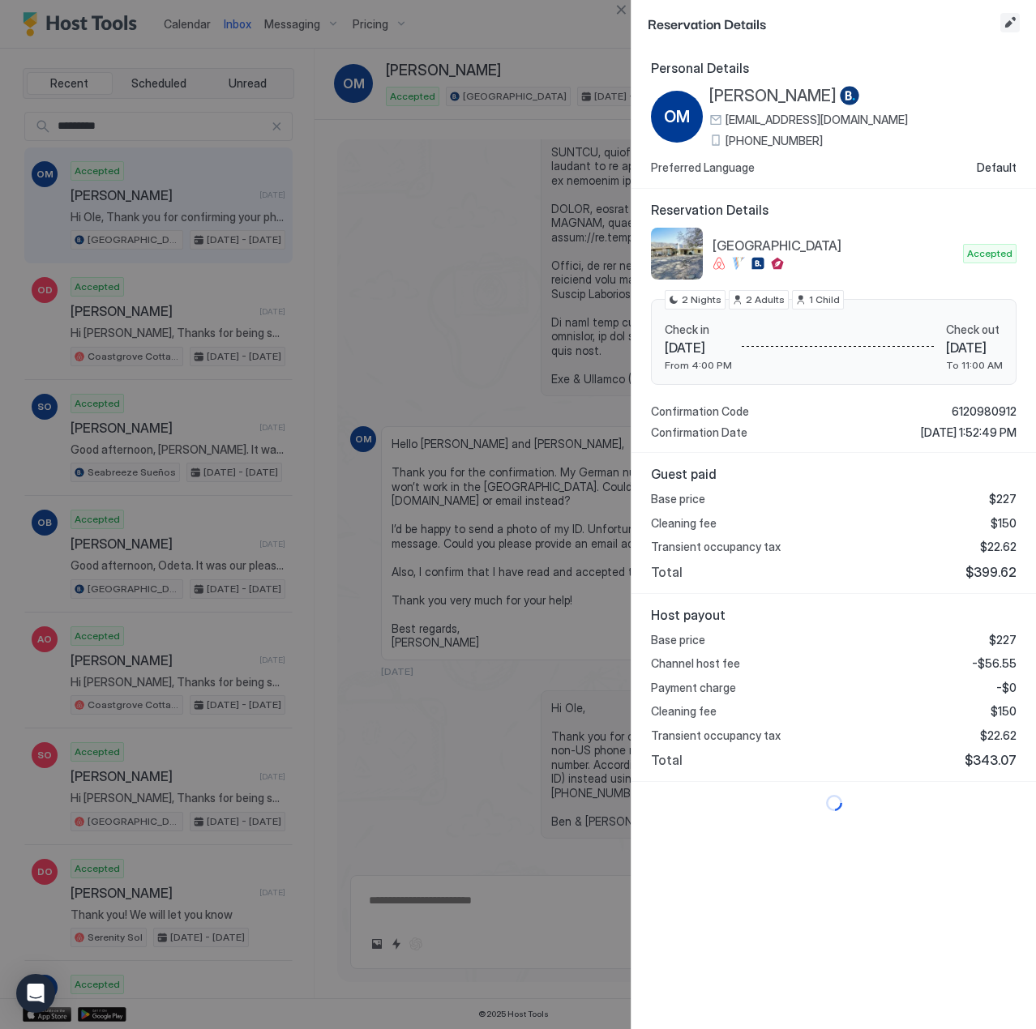
click at [1004, 20] on button "Edit reservation" at bounding box center [1009, 22] width 19 height 19
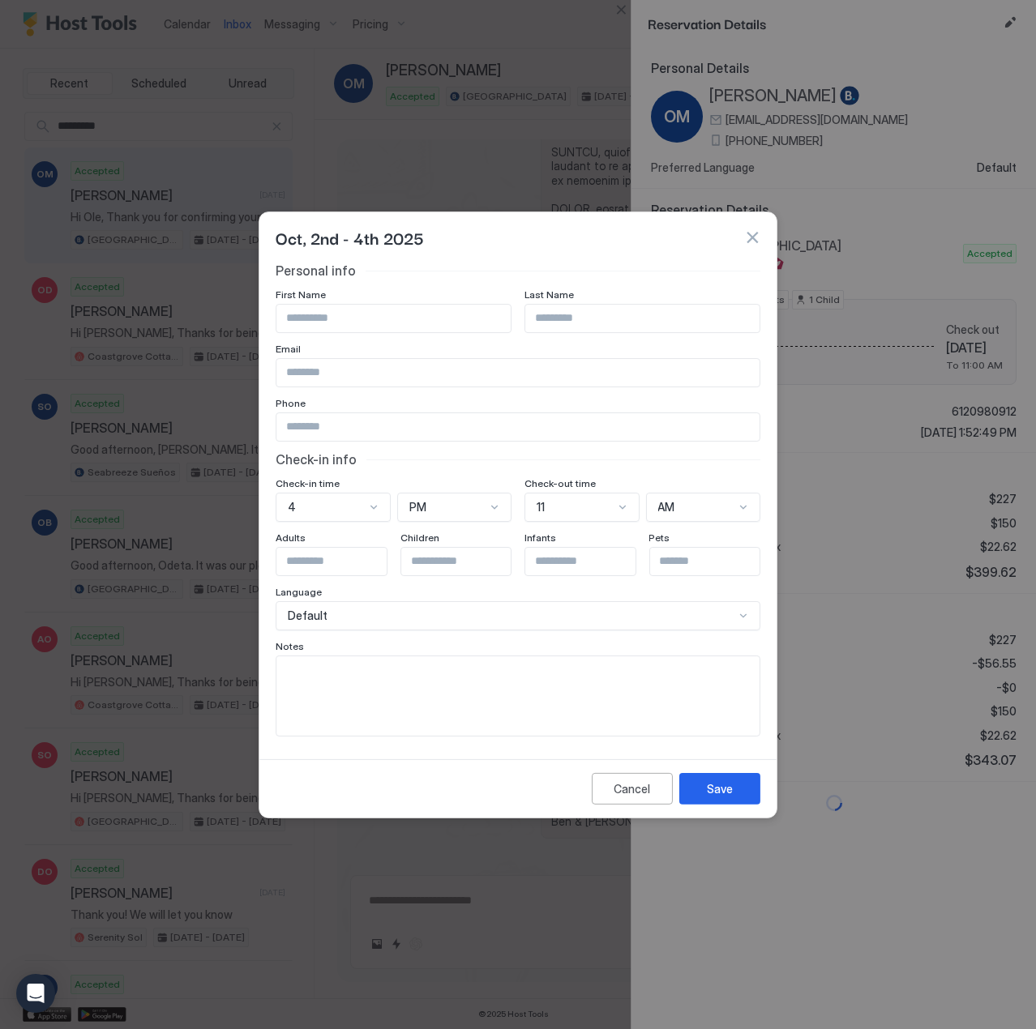
click at [376, 668] on textarea "Input Field" at bounding box center [517, 695] width 483 height 79
type textarea "**********"
click at [731, 795] on div "Save" at bounding box center [720, 788] width 26 height 17
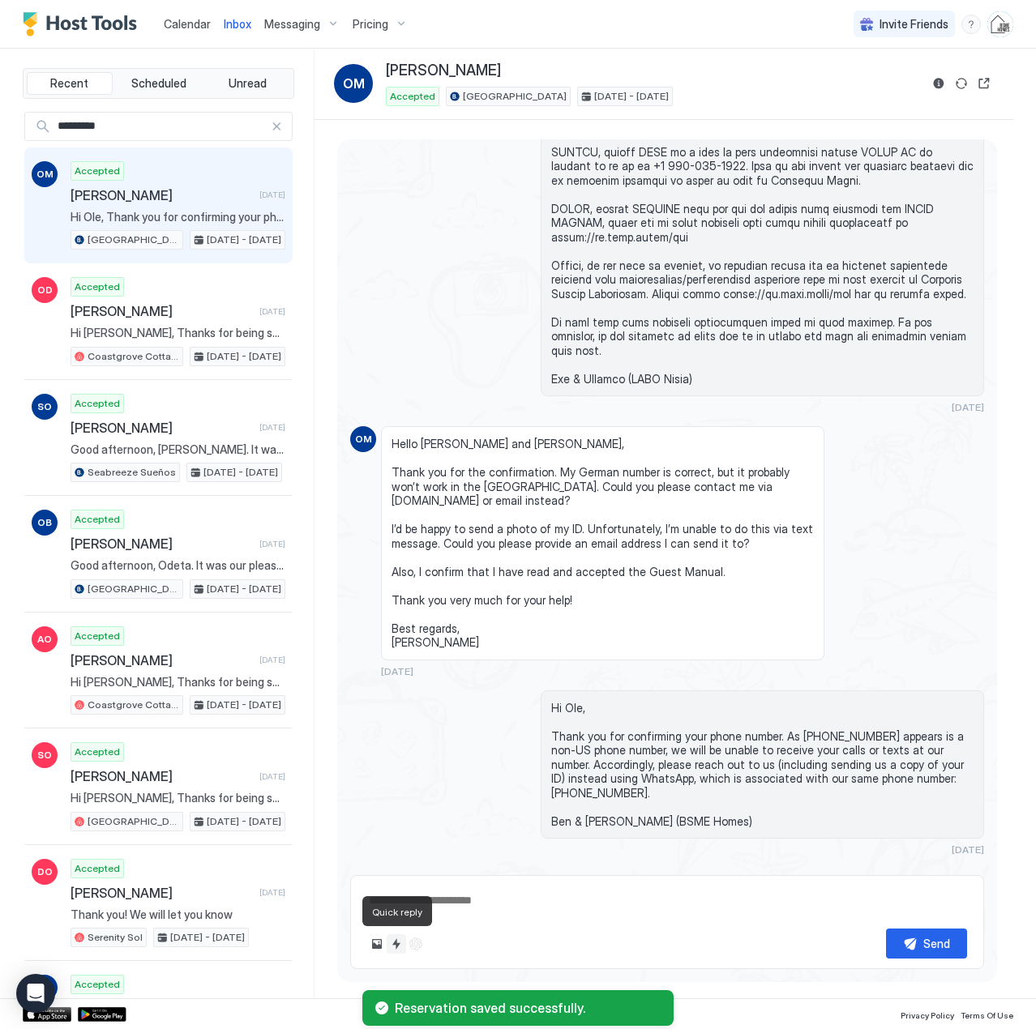
click at [399, 942] on button "Quick reply" at bounding box center [396, 943] width 19 height 19
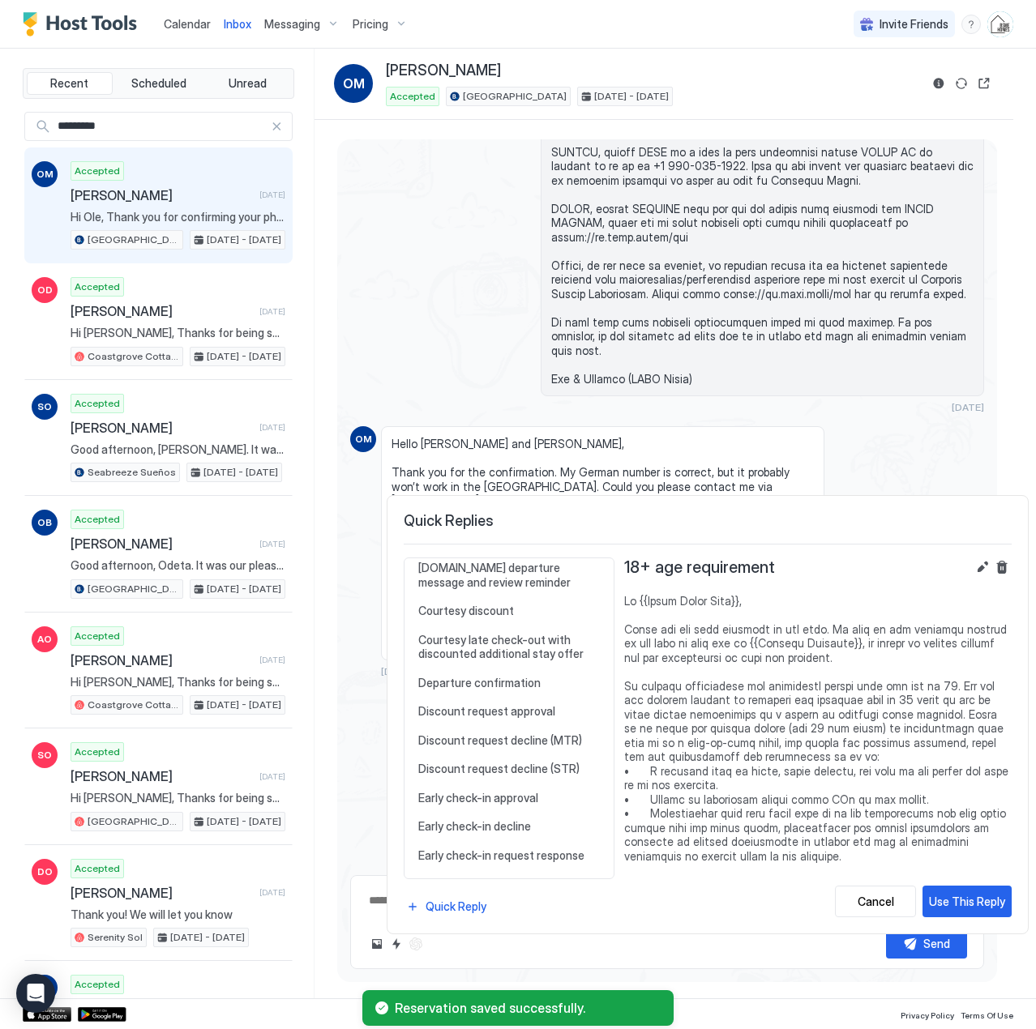
scroll to position [648, 0]
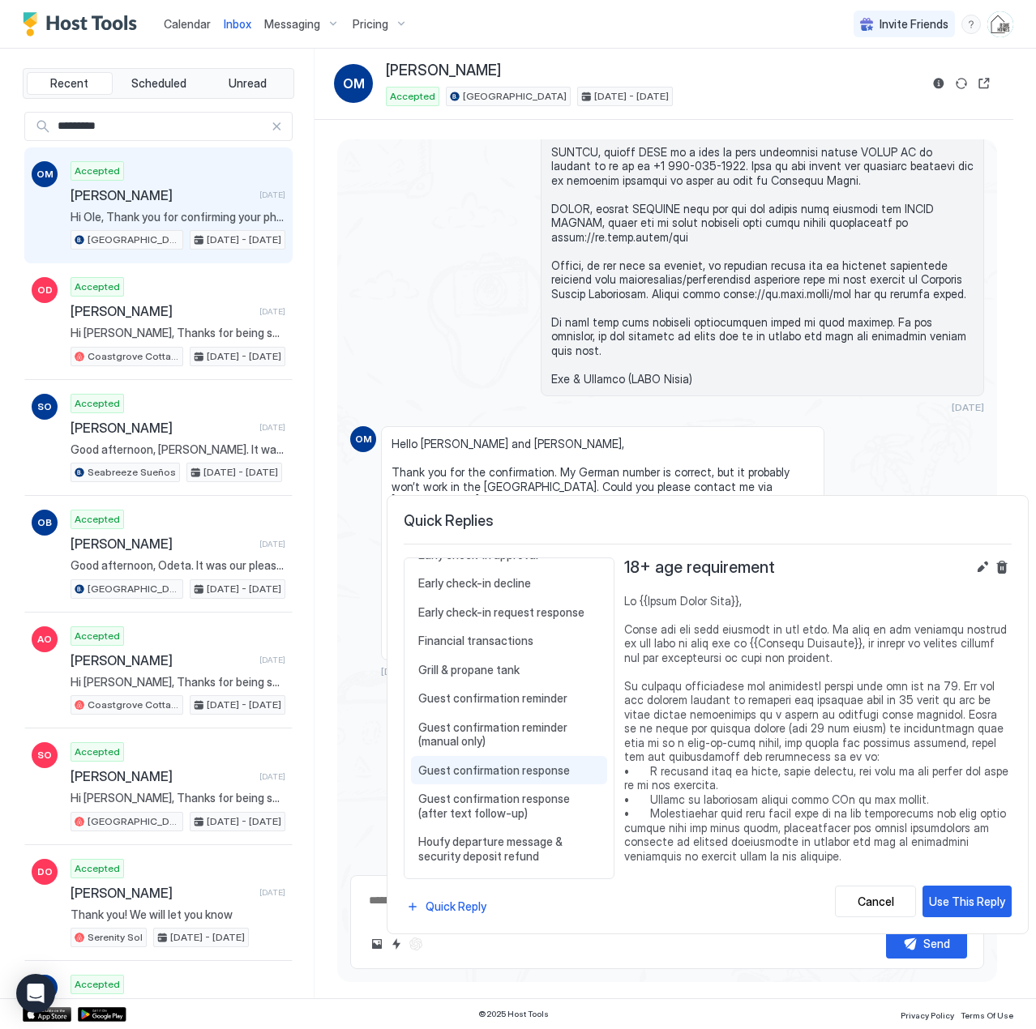
click at [493, 767] on span "Guest confirmation response" at bounding box center [509, 770] width 182 height 15
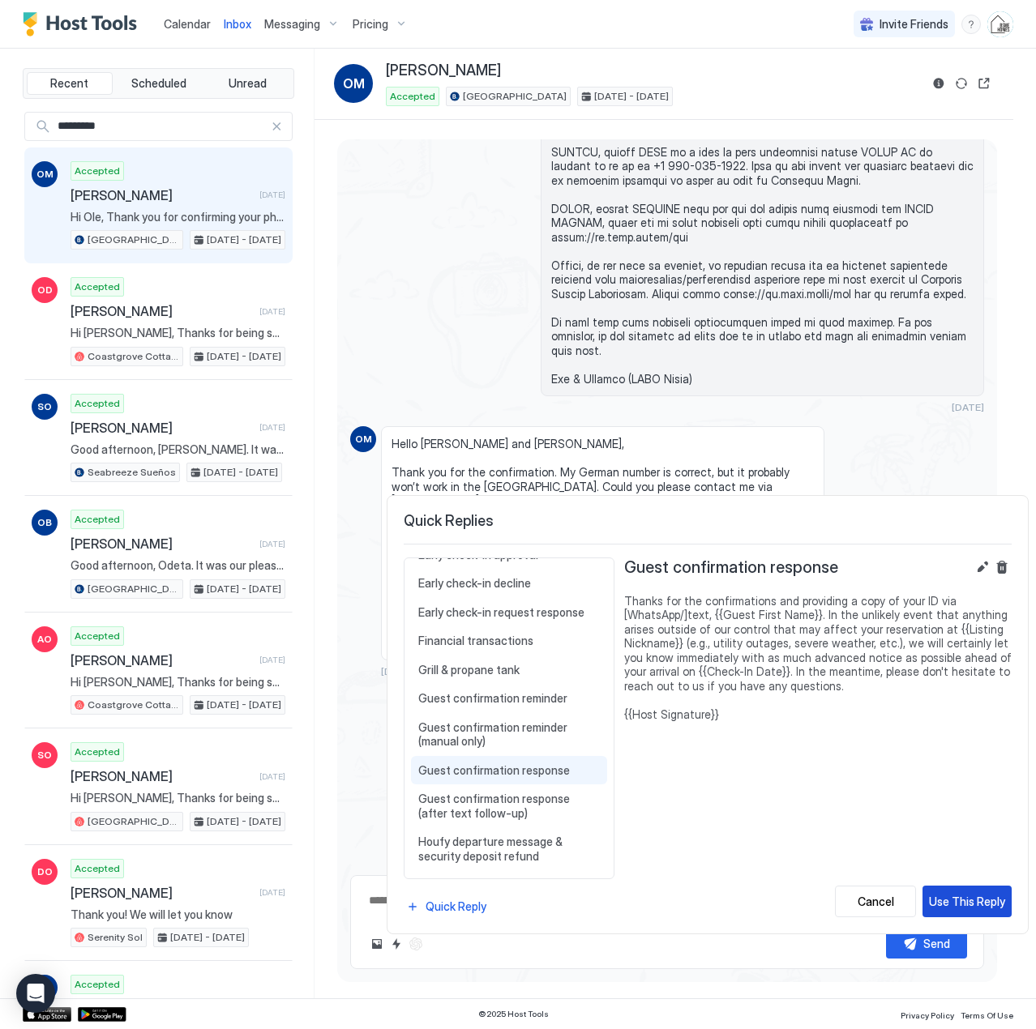
click at [964, 899] on div "Use This Reply" at bounding box center [967, 901] width 76 height 17
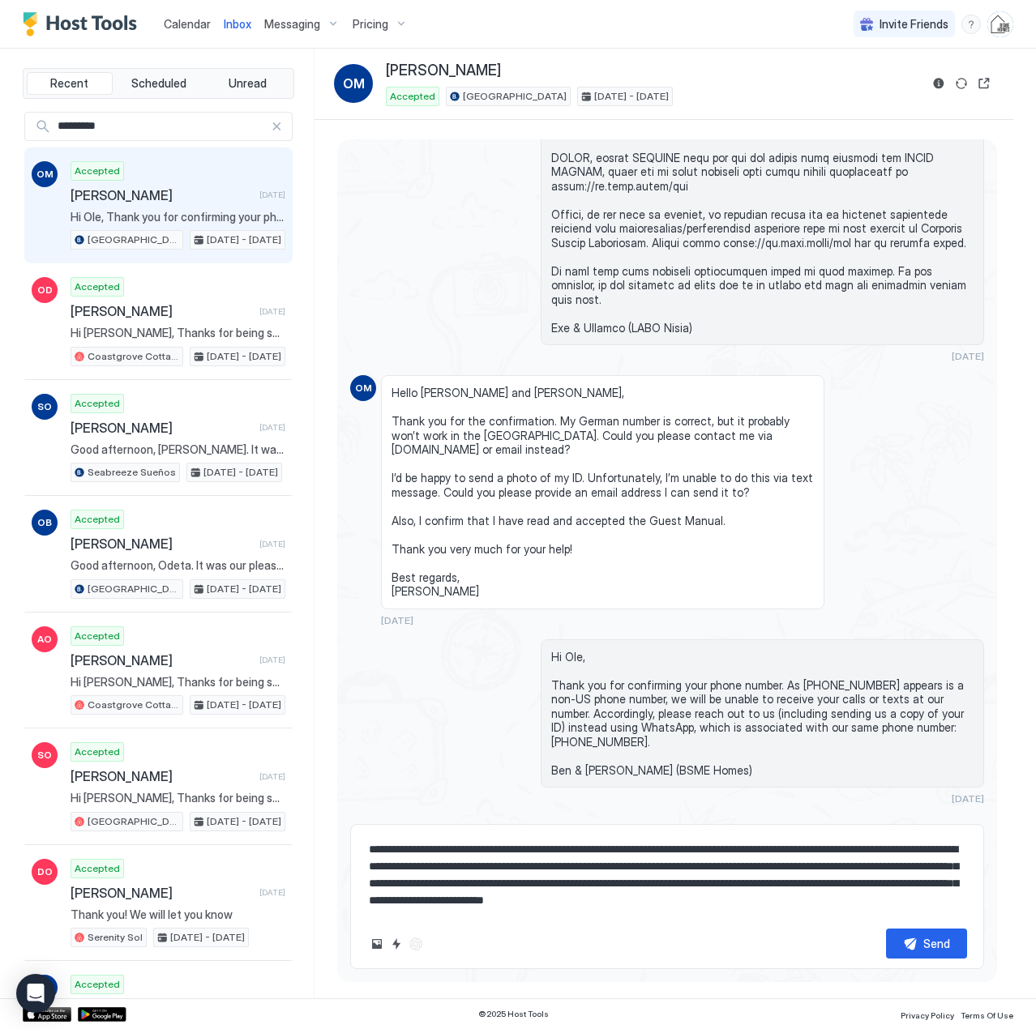
drag, startPoint x: 494, startPoint y: 854, endPoint x: 550, endPoint y: 851, distance: 56.0
click at [495, 854] on textarea "**********" at bounding box center [667, 875] width 600 height 81
drag, startPoint x: 574, startPoint y: 854, endPoint x: 583, endPoint y: 851, distance: 10.3
click at [575, 853] on textarea "**********" at bounding box center [667, 875] width 600 height 81
click at [702, 857] on textarea "**********" at bounding box center [667, 875] width 600 height 81
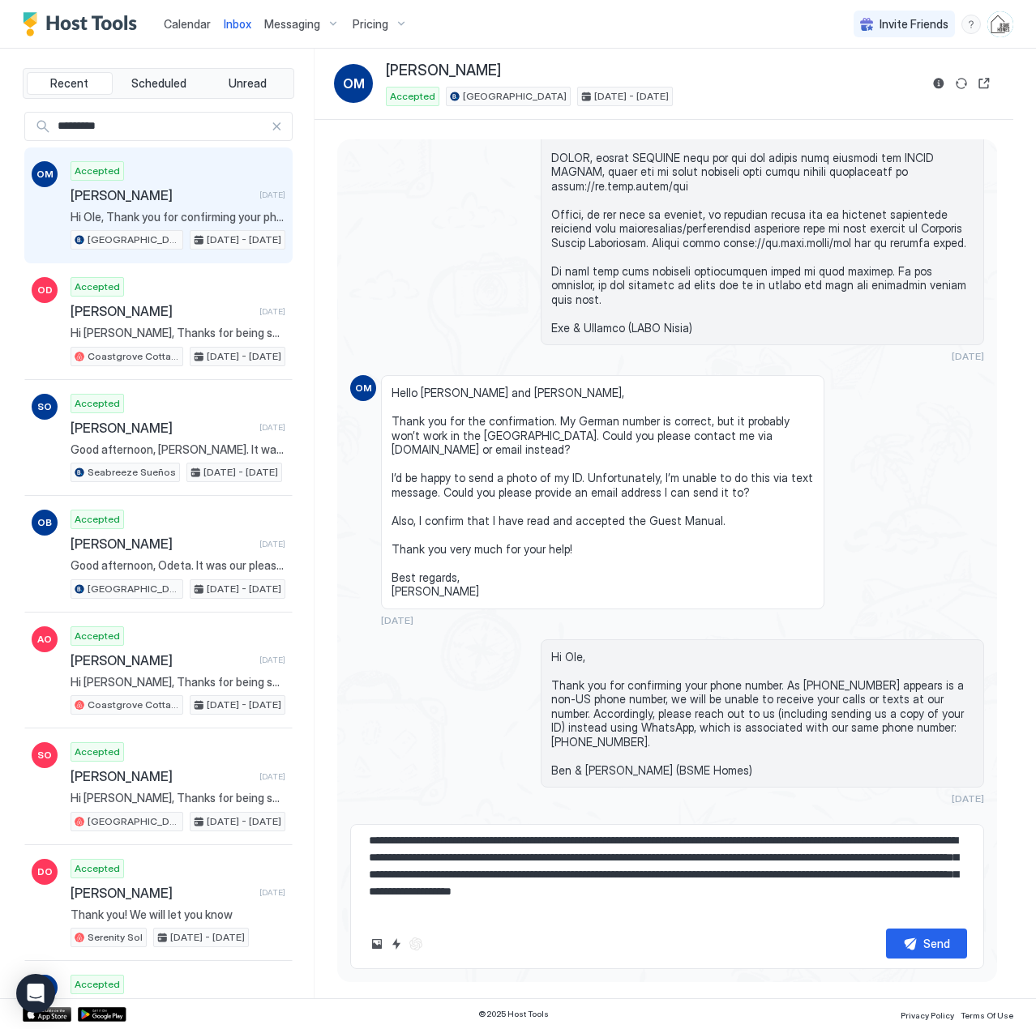
scroll to position [26, 0]
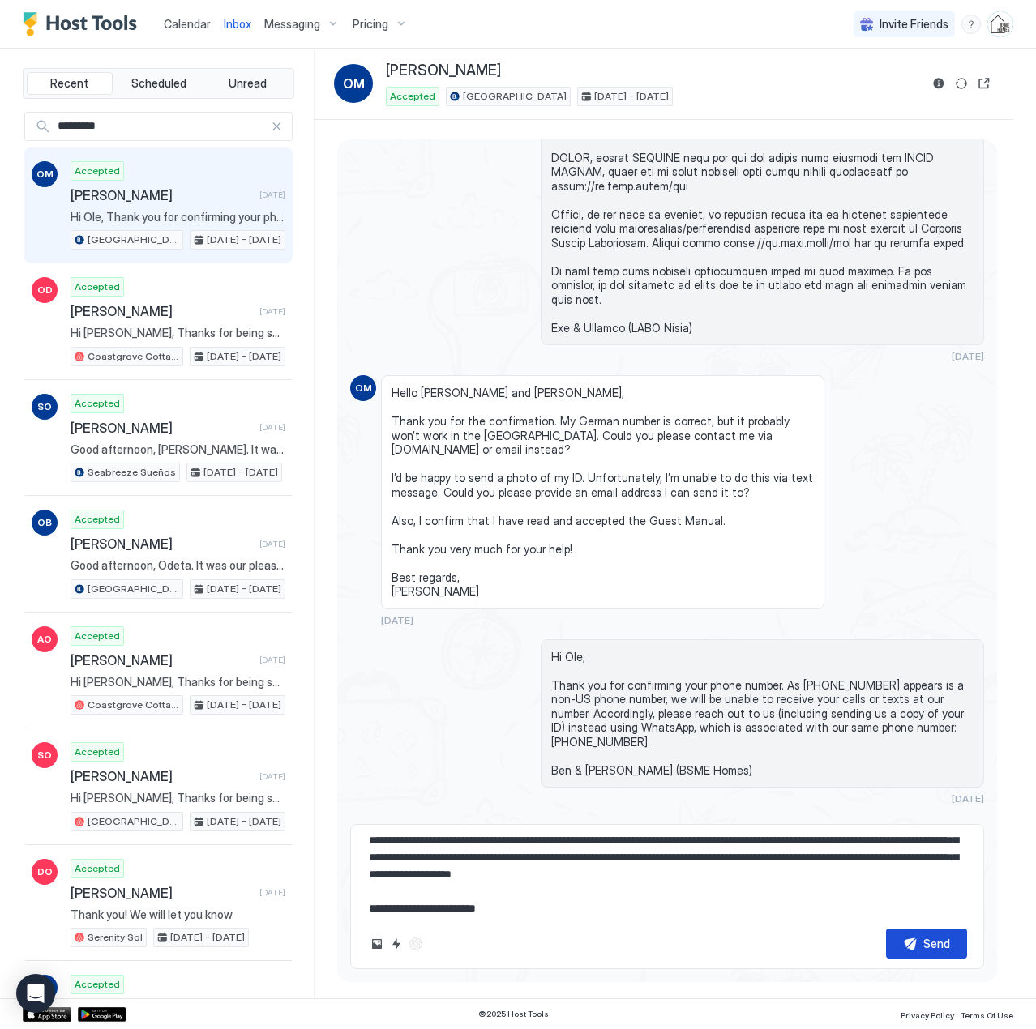
type textarea "**********"
click at [930, 940] on div "Send" at bounding box center [936, 943] width 27 height 17
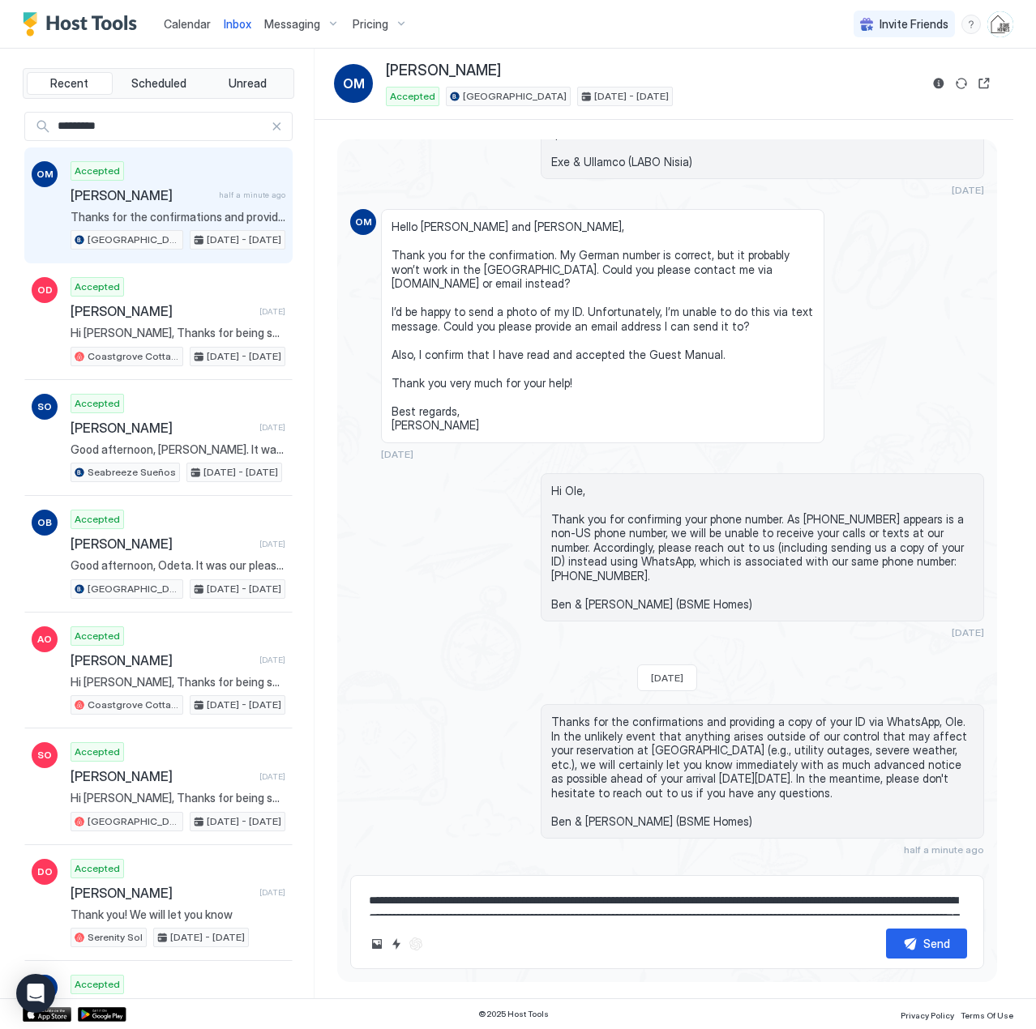
click at [198, 23] on span "Calendar" at bounding box center [187, 24] width 47 height 14
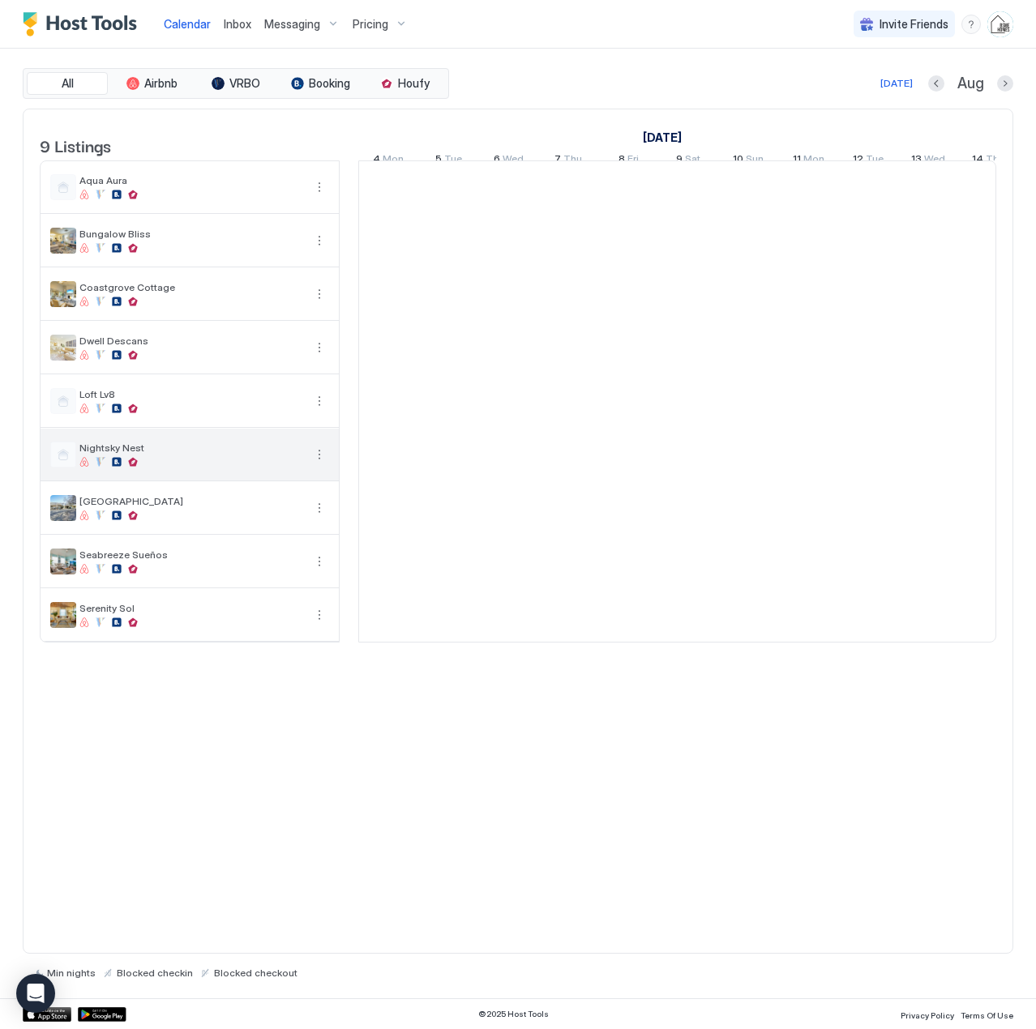
scroll to position [0, 900]
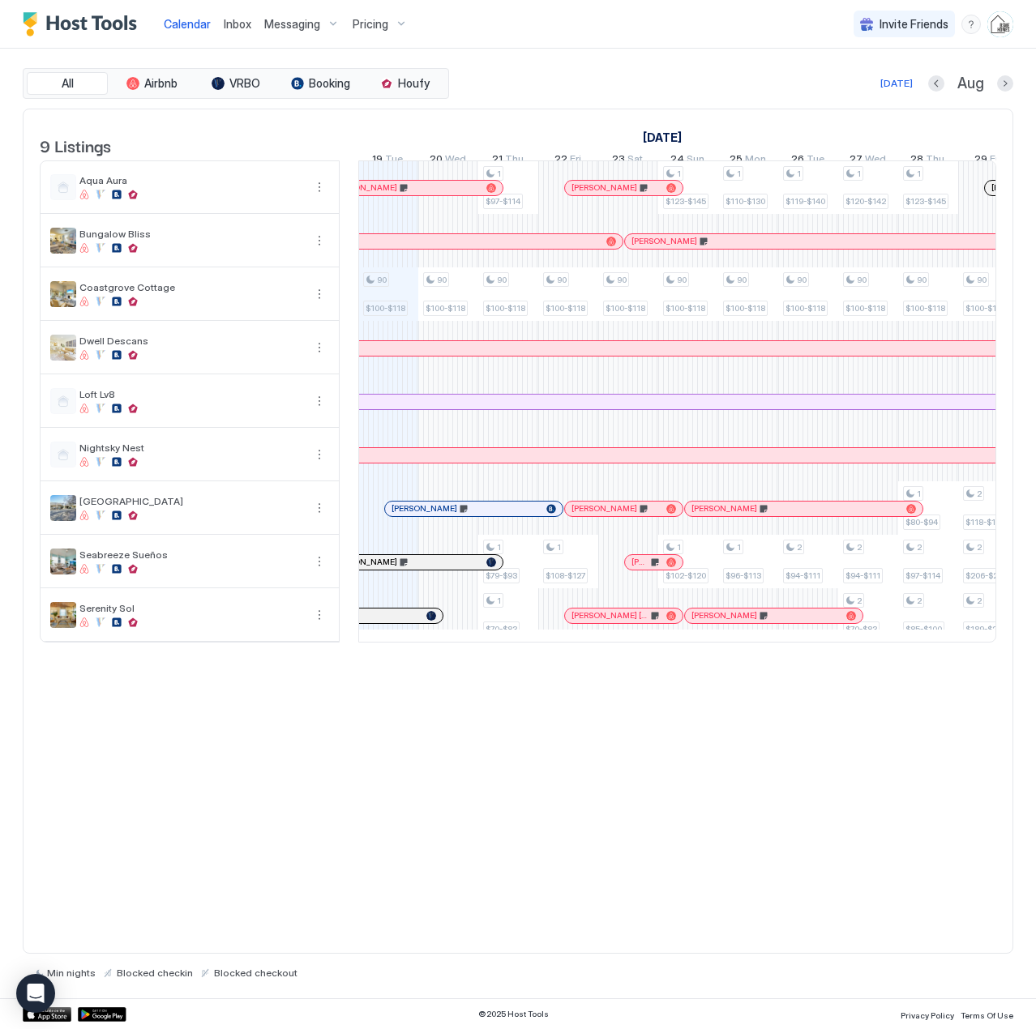
click at [430, 515] on div "[PERSON_NAME]" at bounding box center [473, 509] width 177 height 15
